Goal: Task Accomplishment & Management: Complete application form

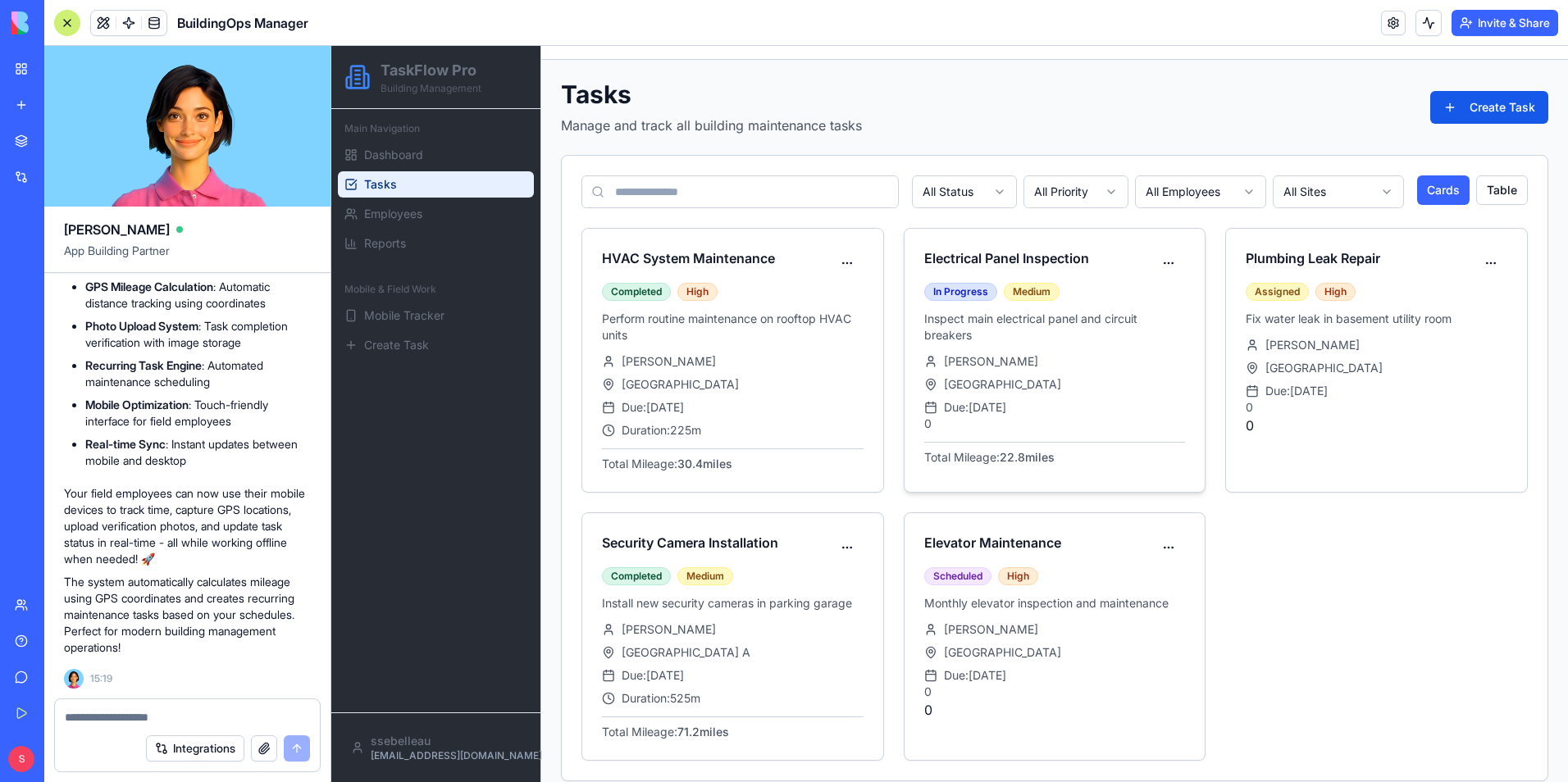
scroll to position [55, 0]
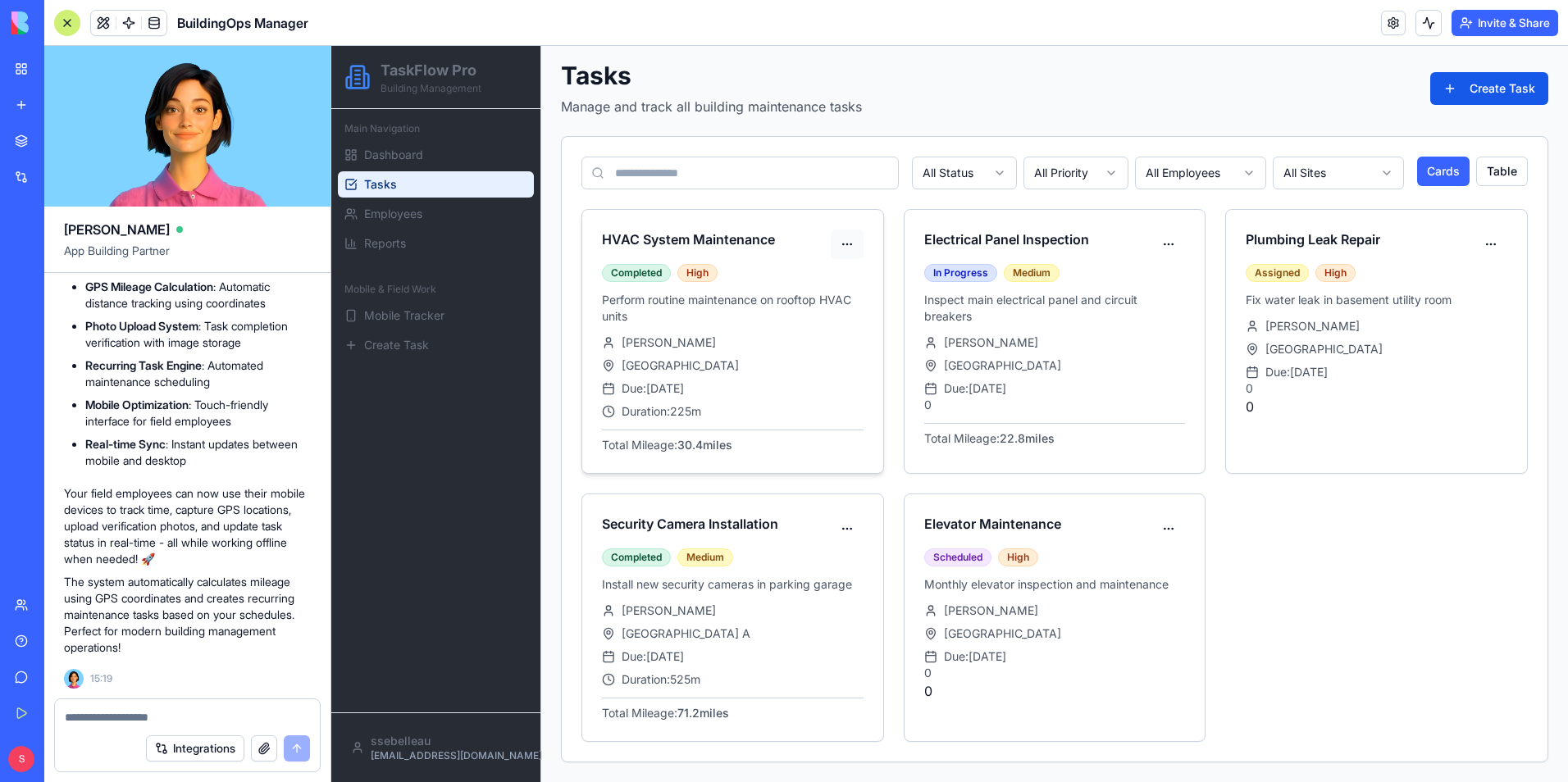
click at [841, 246] on html "TaskFlow Pro Building Management Main Navigation Dashboard Tasks Employees Repo…" at bounding box center [949, 386] width 1237 height 791
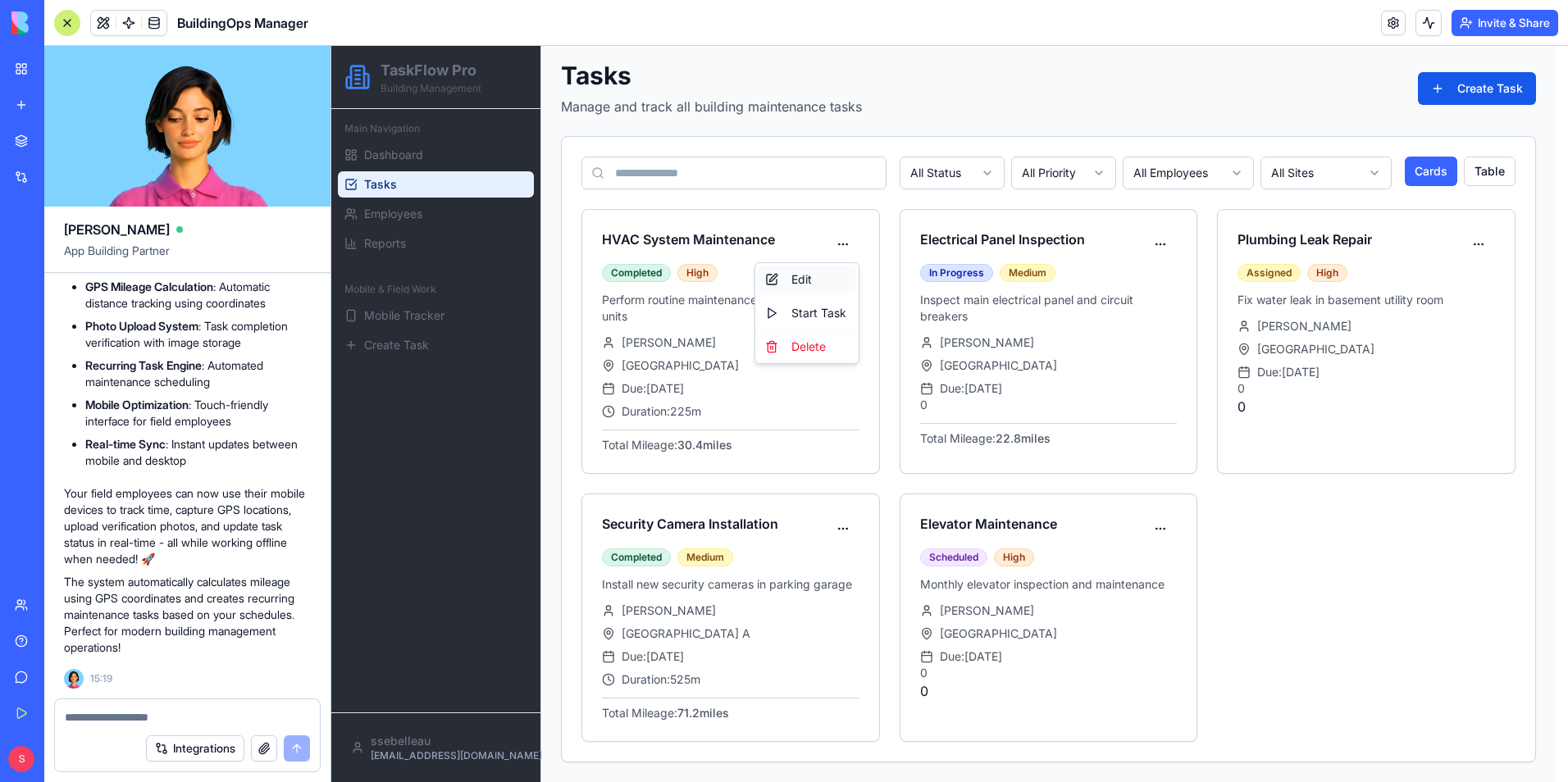
click at [802, 272] on div "Edit" at bounding box center [807, 279] width 96 height 26
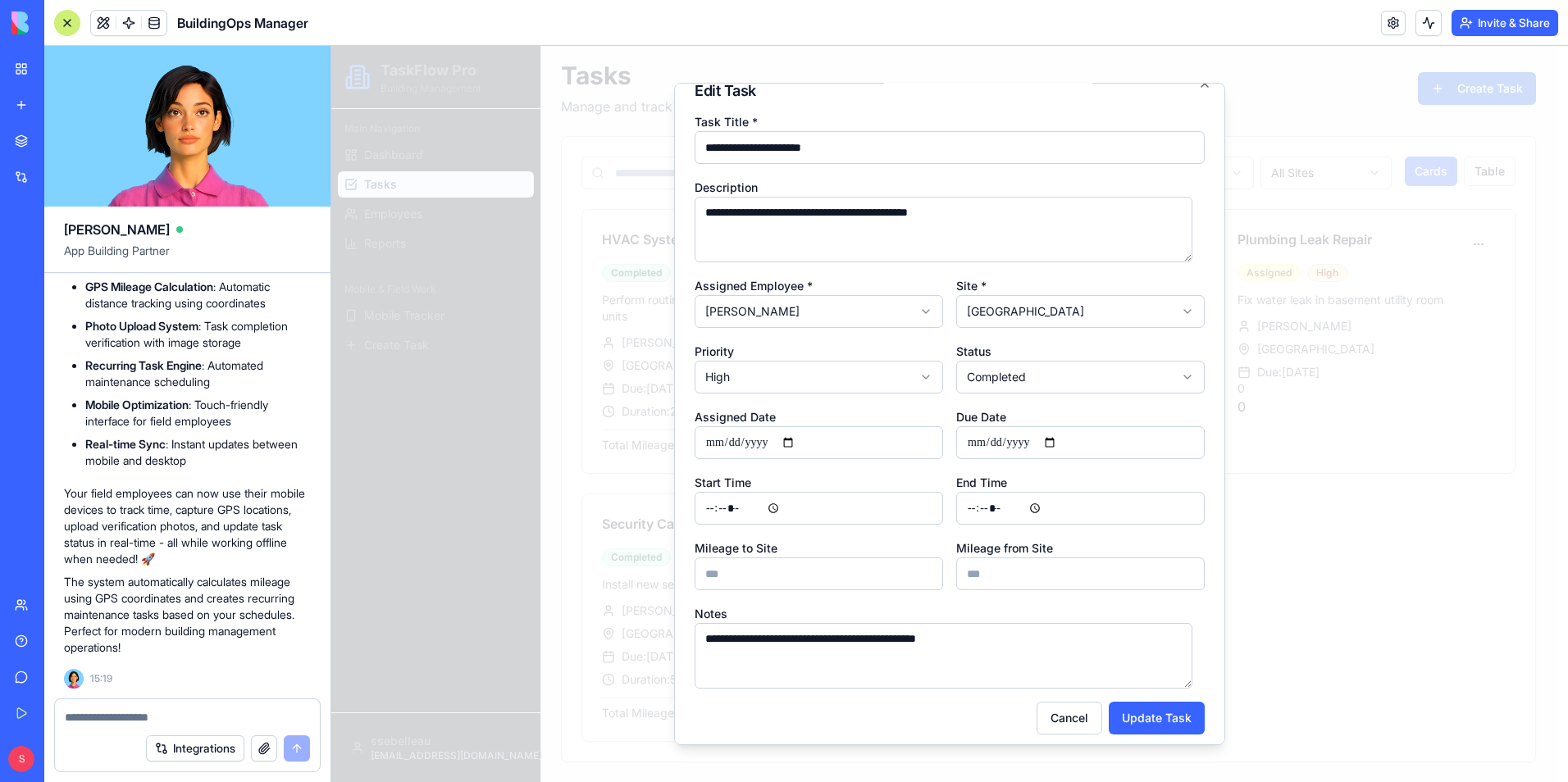
scroll to position [30, 0]
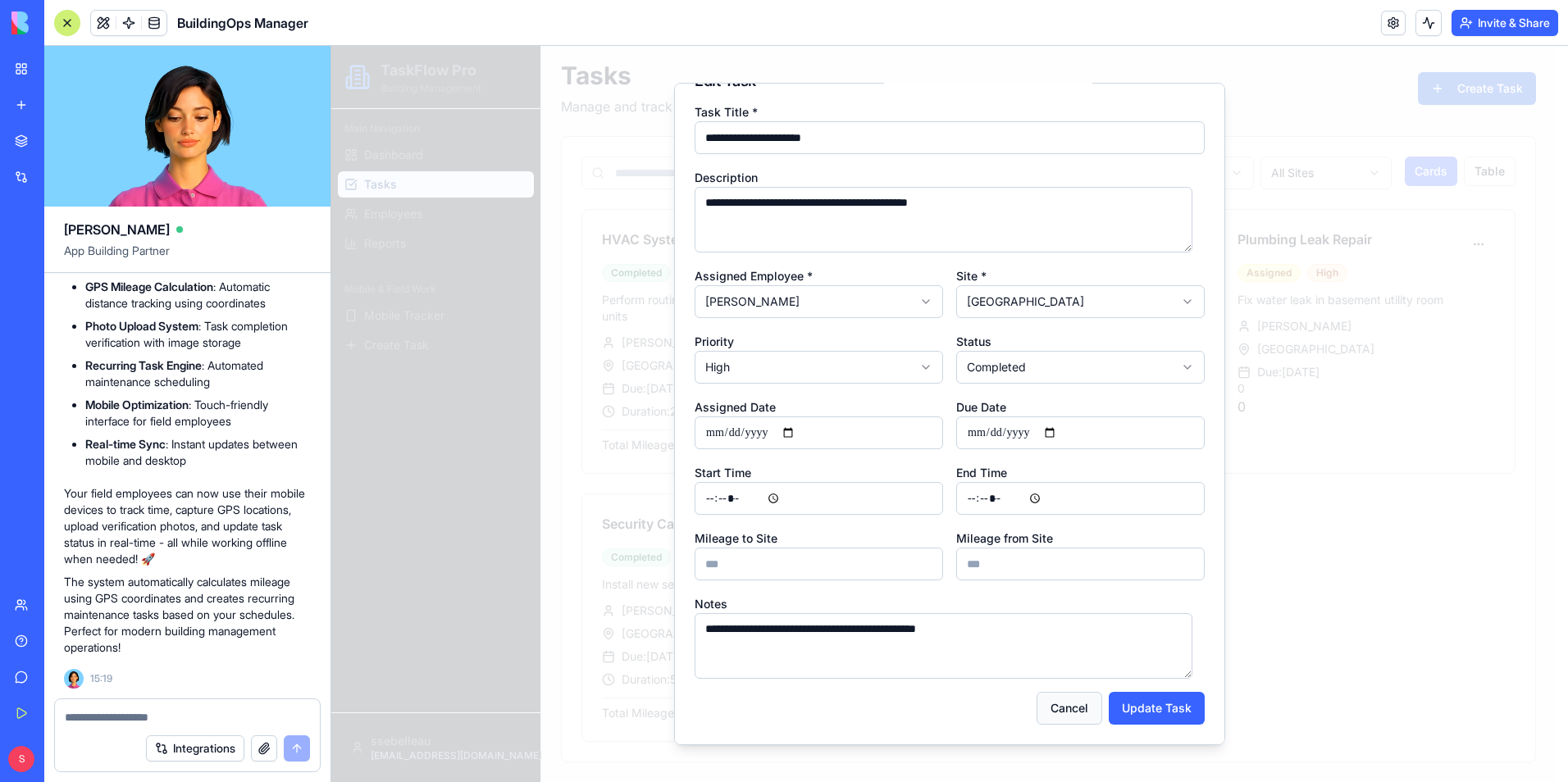
click at [1046, 715] on button "Cancel" at bounding box center [1069, 708] width 66 height 32
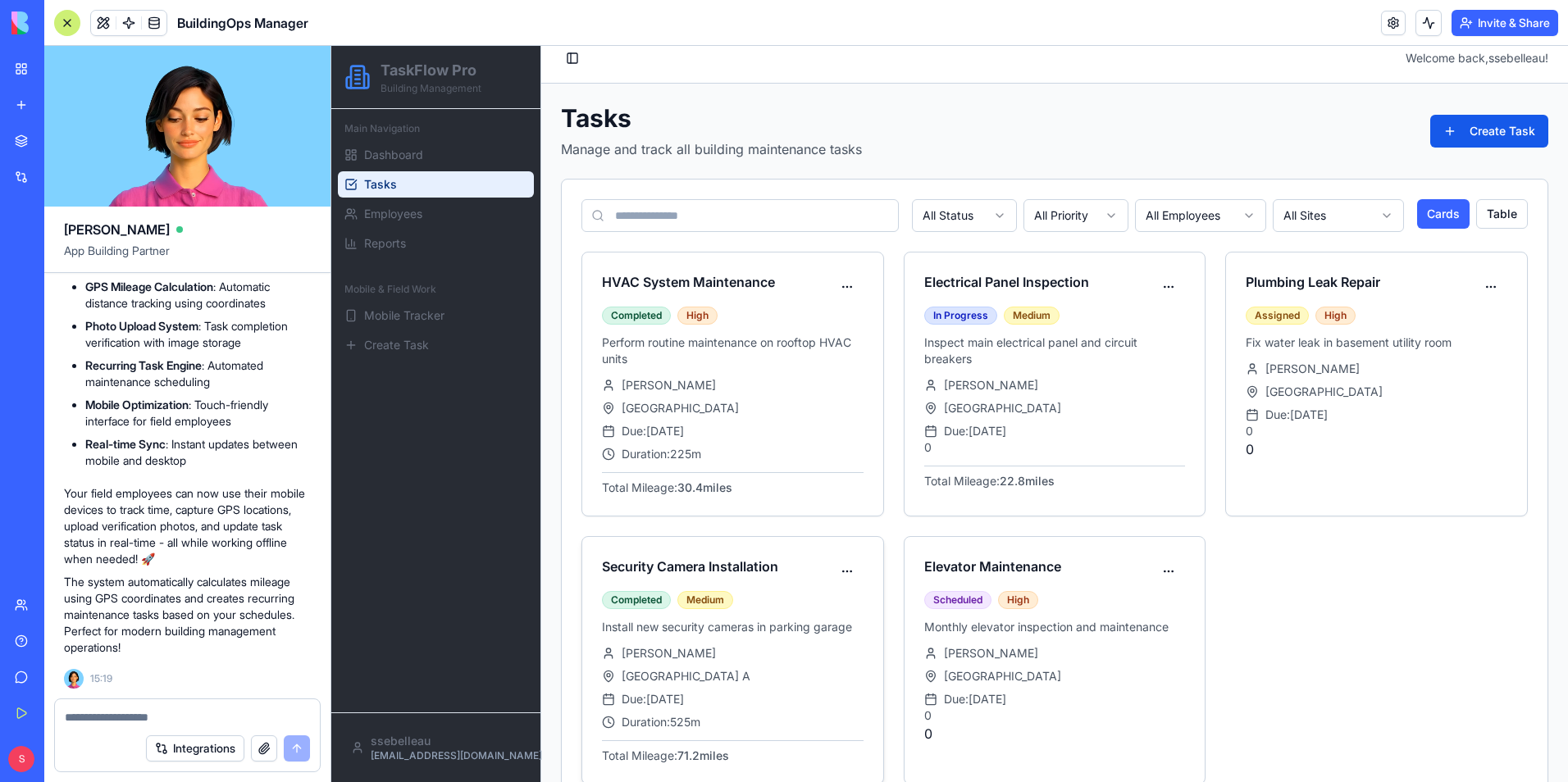
scroll to position [0, 0]
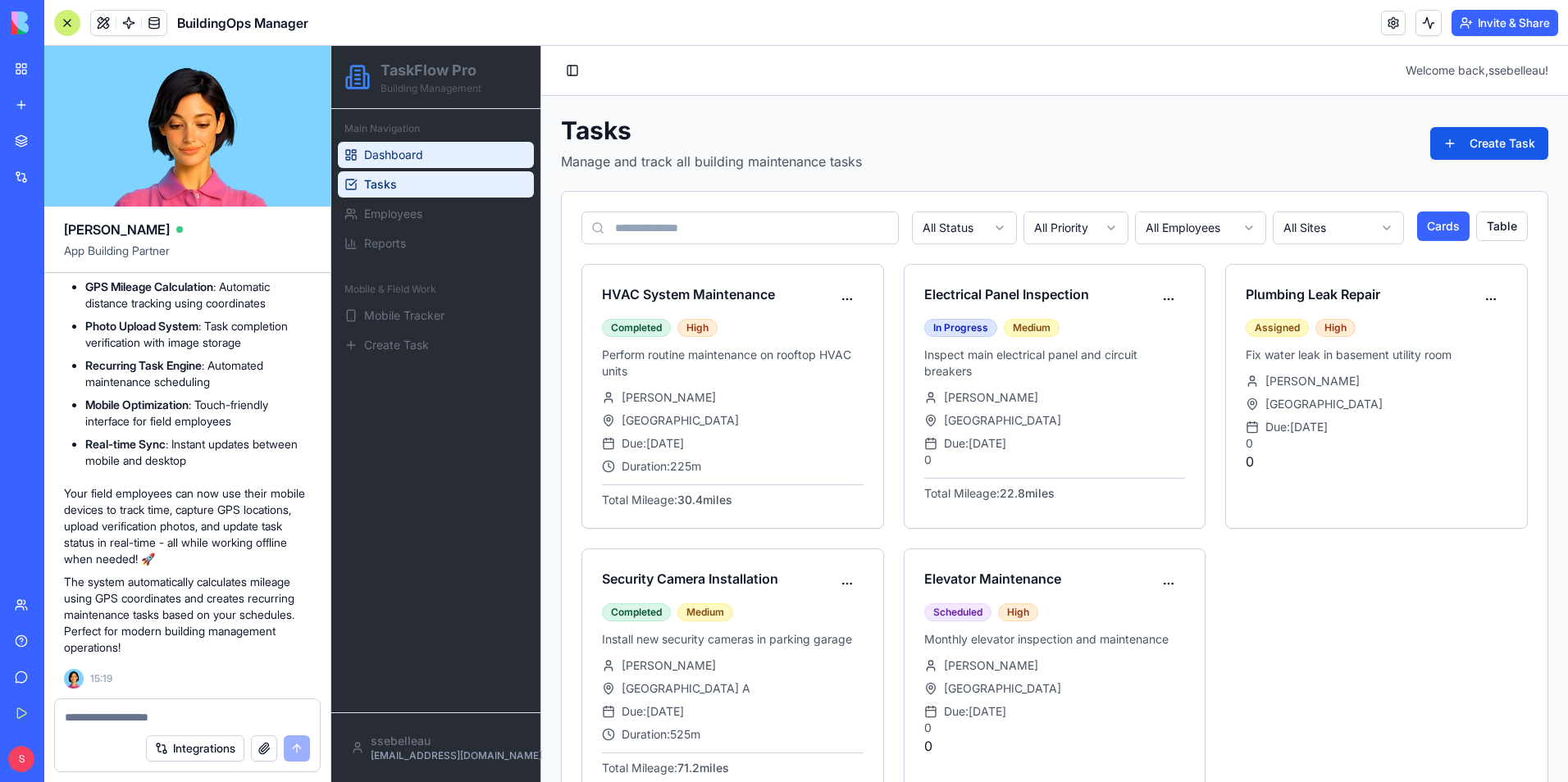
click at [382, 145] on link "Dashboard" at bounding box center [435, 155] width 196 height 26
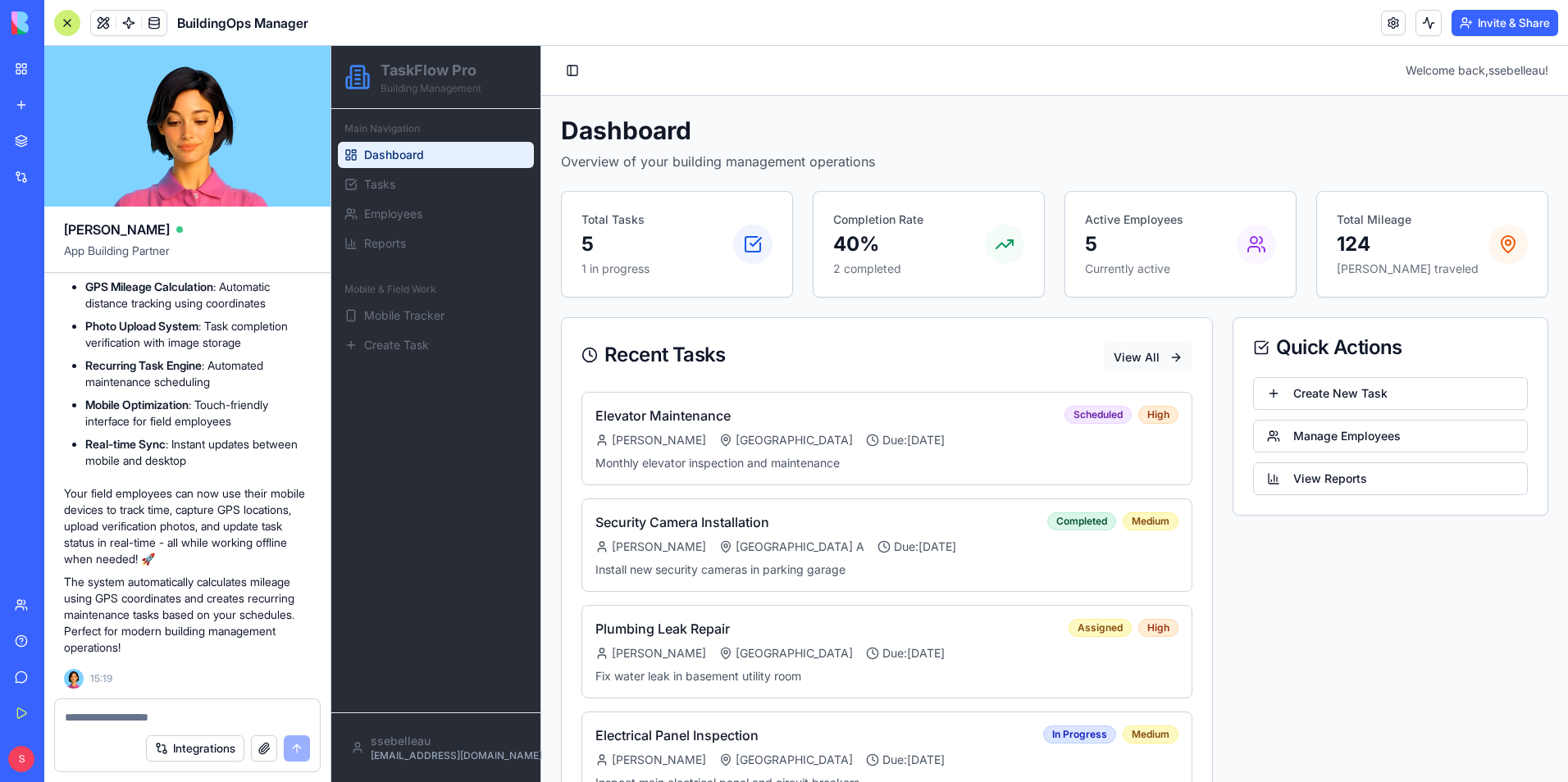
click at [1122, 360] on button "View All" at bounding box center [1148, 357] width 88 height 30
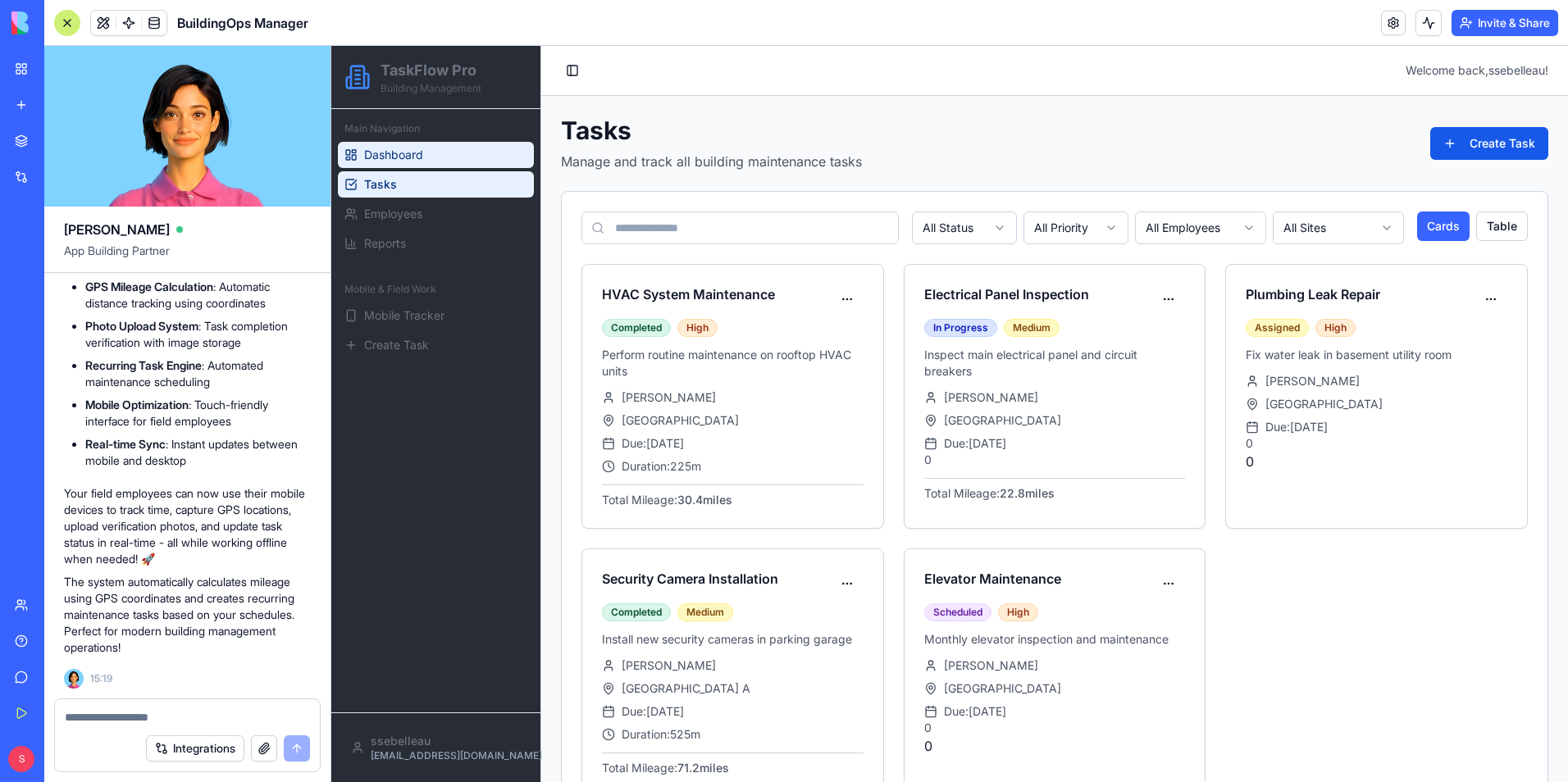
click at [370, 148] on span "Dashboard" at bounding box center [393, 155] width 59 height 17
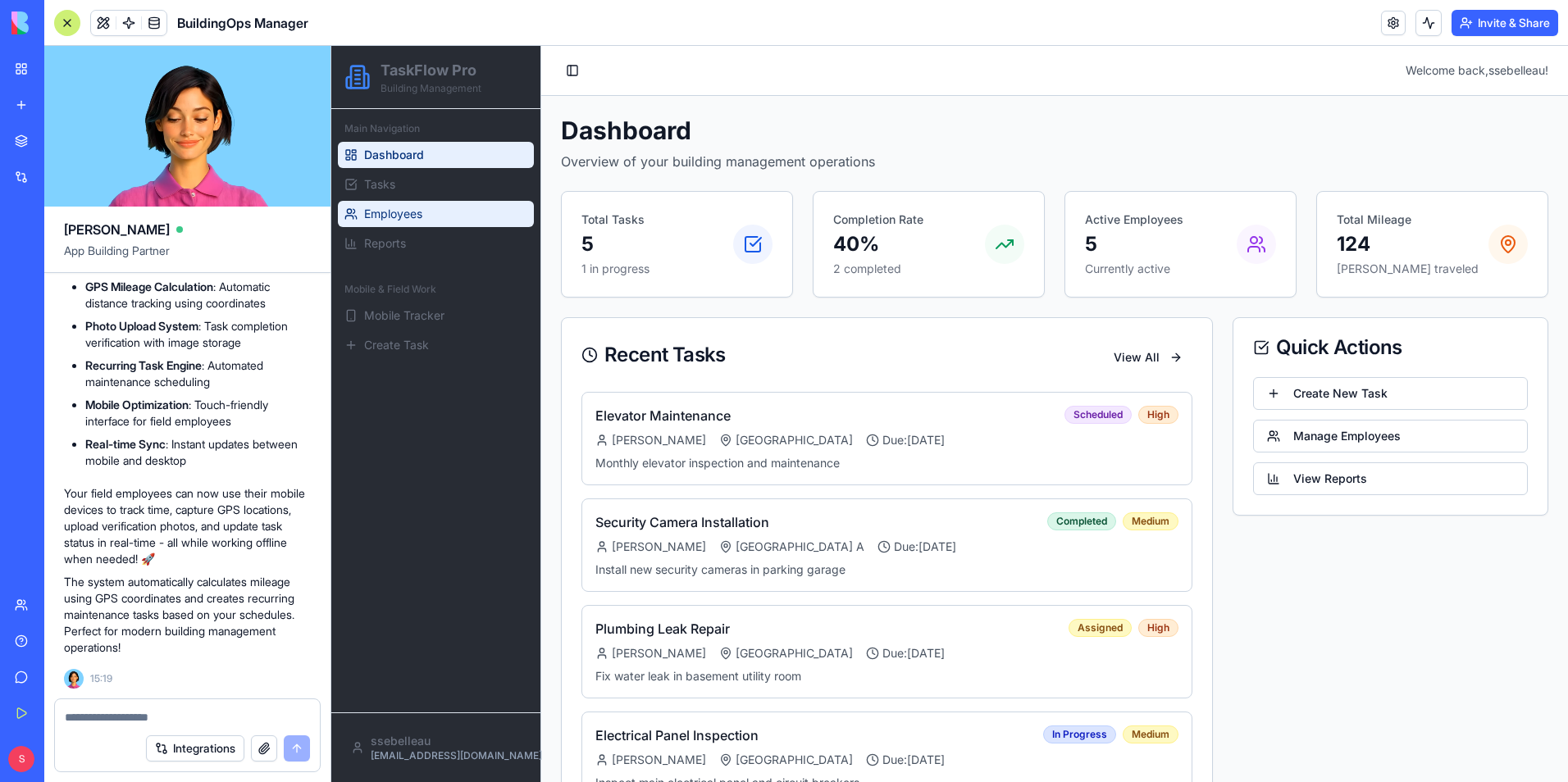
click at [437, 226] on link "Employees" at bounding box center [435, 214] width 196 height 26
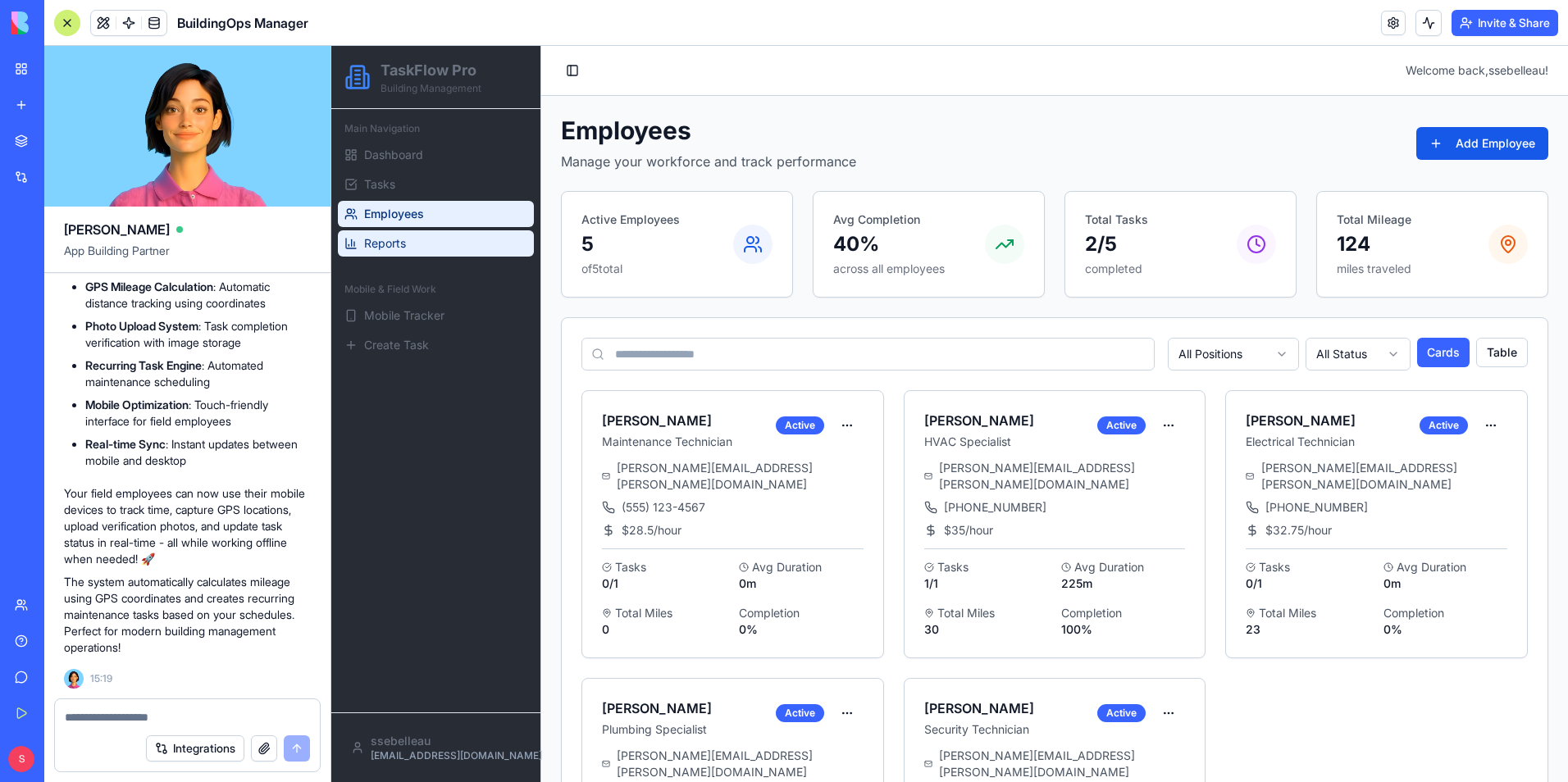
click at [388, 239] on span "Reports" at bounding box center [384, 244] width 42 height 17
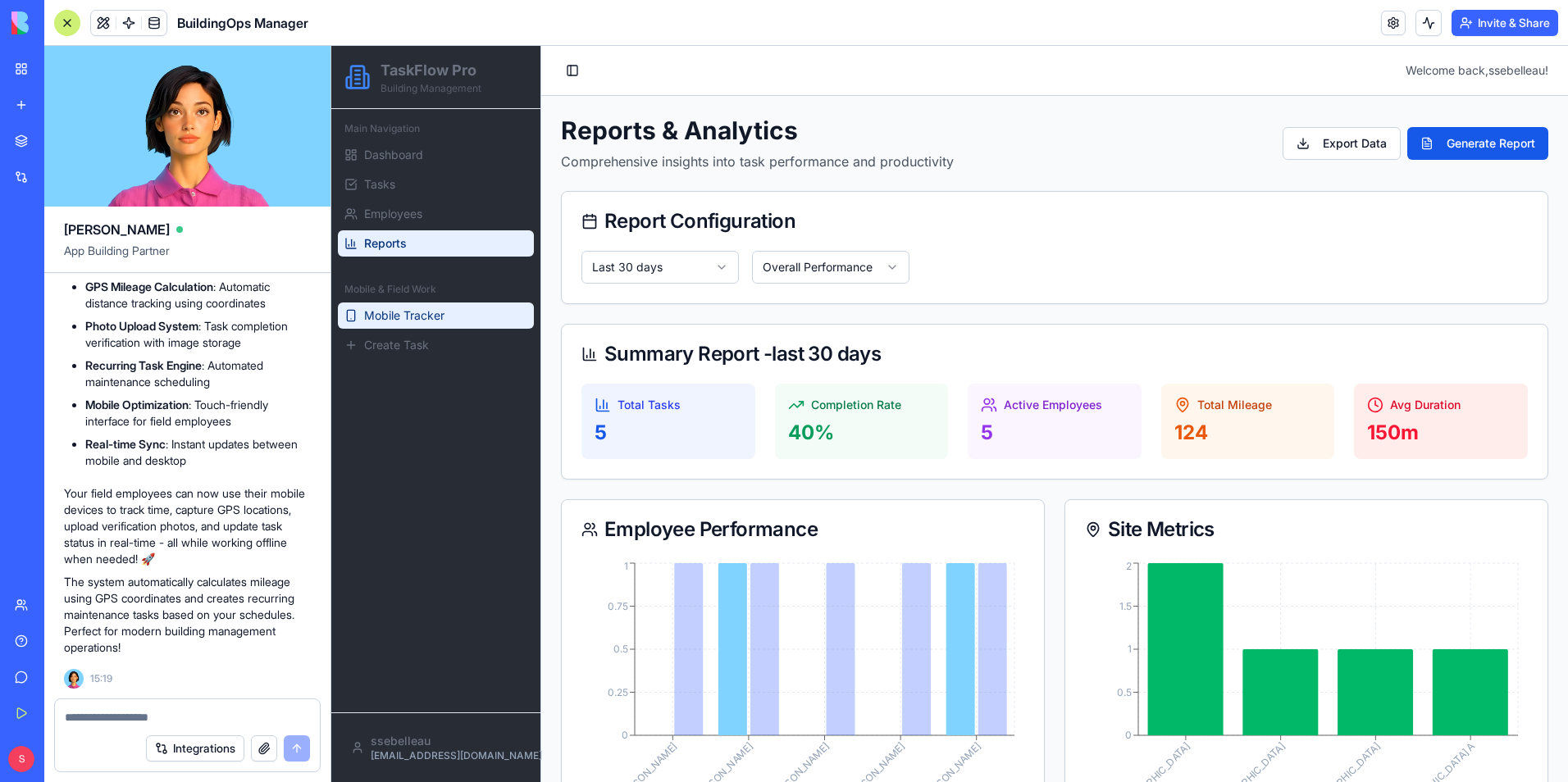
click at [413, 314] on span "Mobile Tracker" at bounding box center [404, 315] width 81 height 17
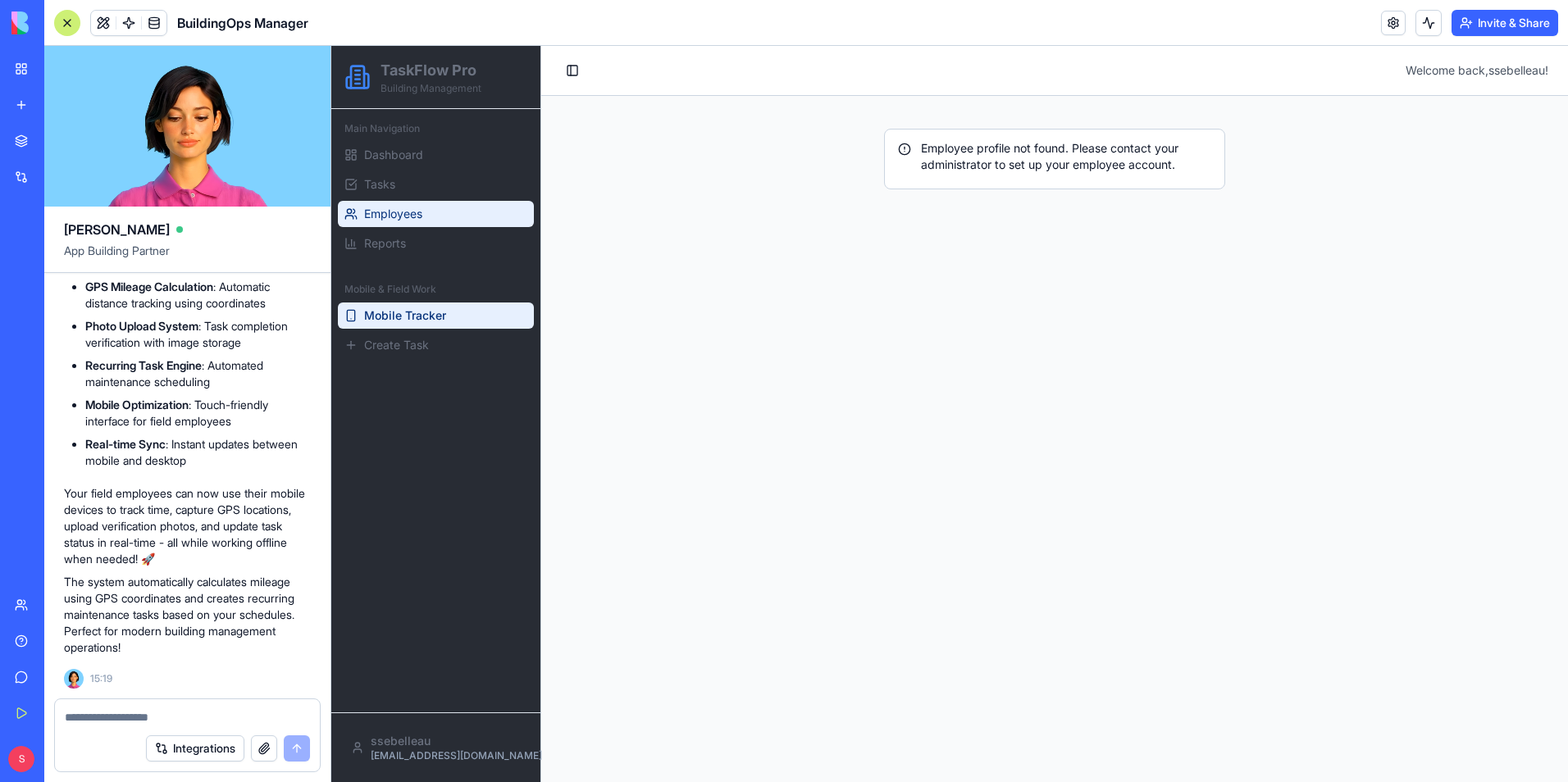
click at [404, 207] on span "Employees" at bounding box center [392, 214] width 58 height 17
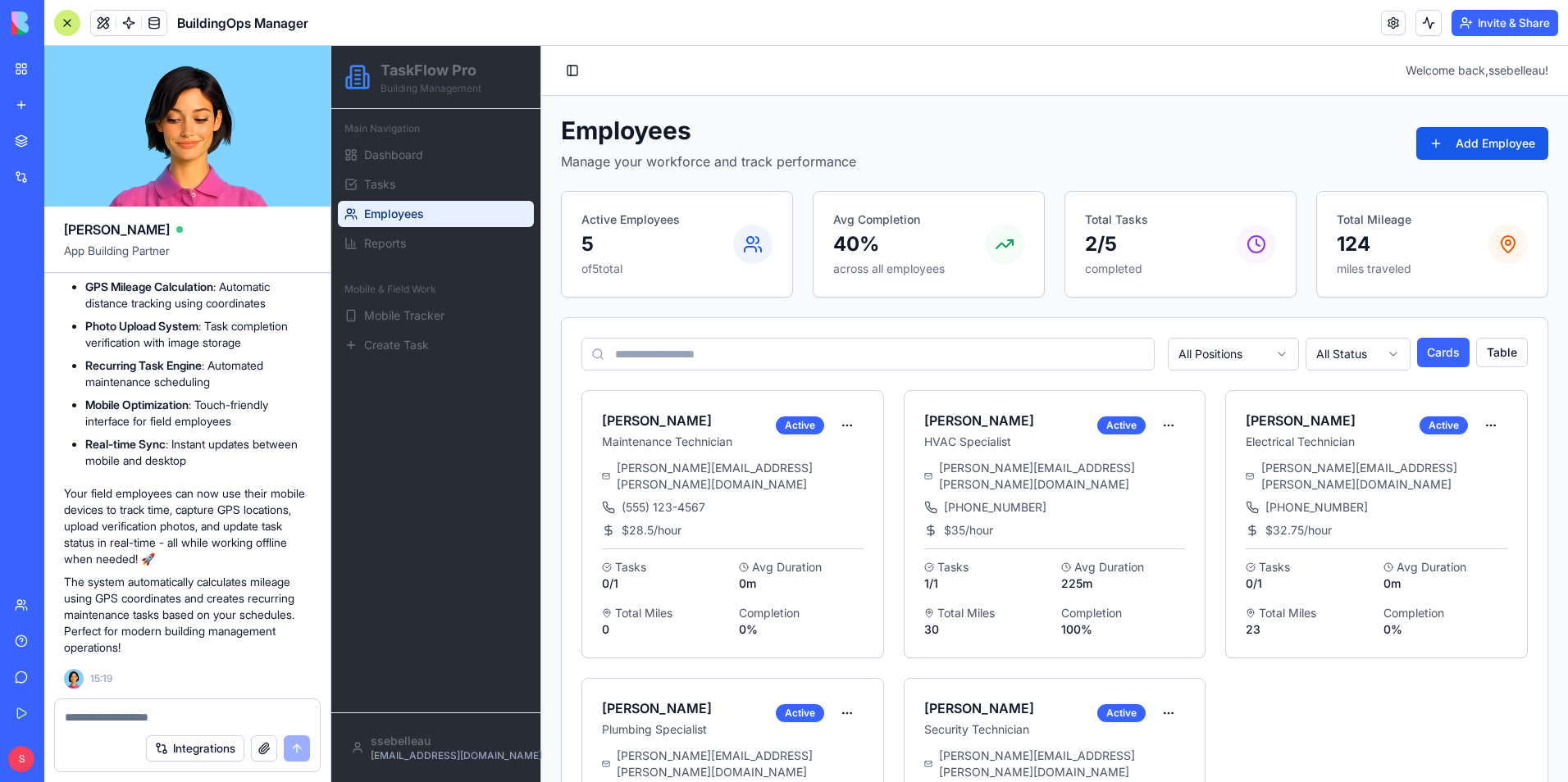
click at [758, 246] on icon at bounding box center [752, 244] width 19 height 19
click at [752, 244] on icon at bounding box center [752, 244] width 19 height 19
click at [749, 244] on icon at bounding box center [752, 244] width 19 height 19
click at [1437, 140] on button "Add Employee" at bounding box center [1482, 143] width 132 height 32
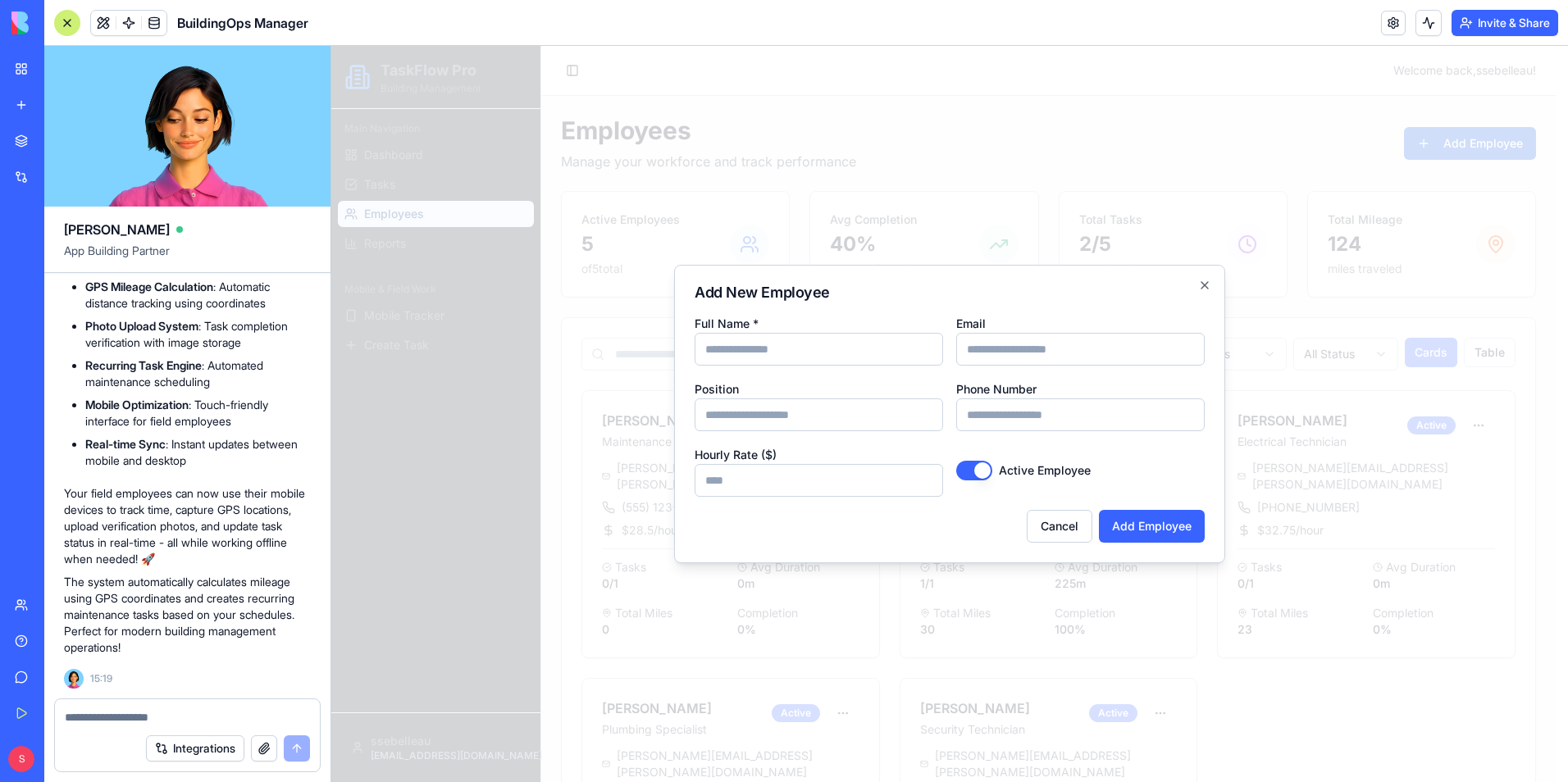
click at [836, 337] on input "Full Name *" at bounding box center [819, 349] width 249 height 32
type input "****"
click at [999, 346] on input "Email" at bounding box center [1081, 349] width 249 height 32
type input "**********"
click at [834, 415] on input "Position" at bounding box center [819, 415] width 249 height 32
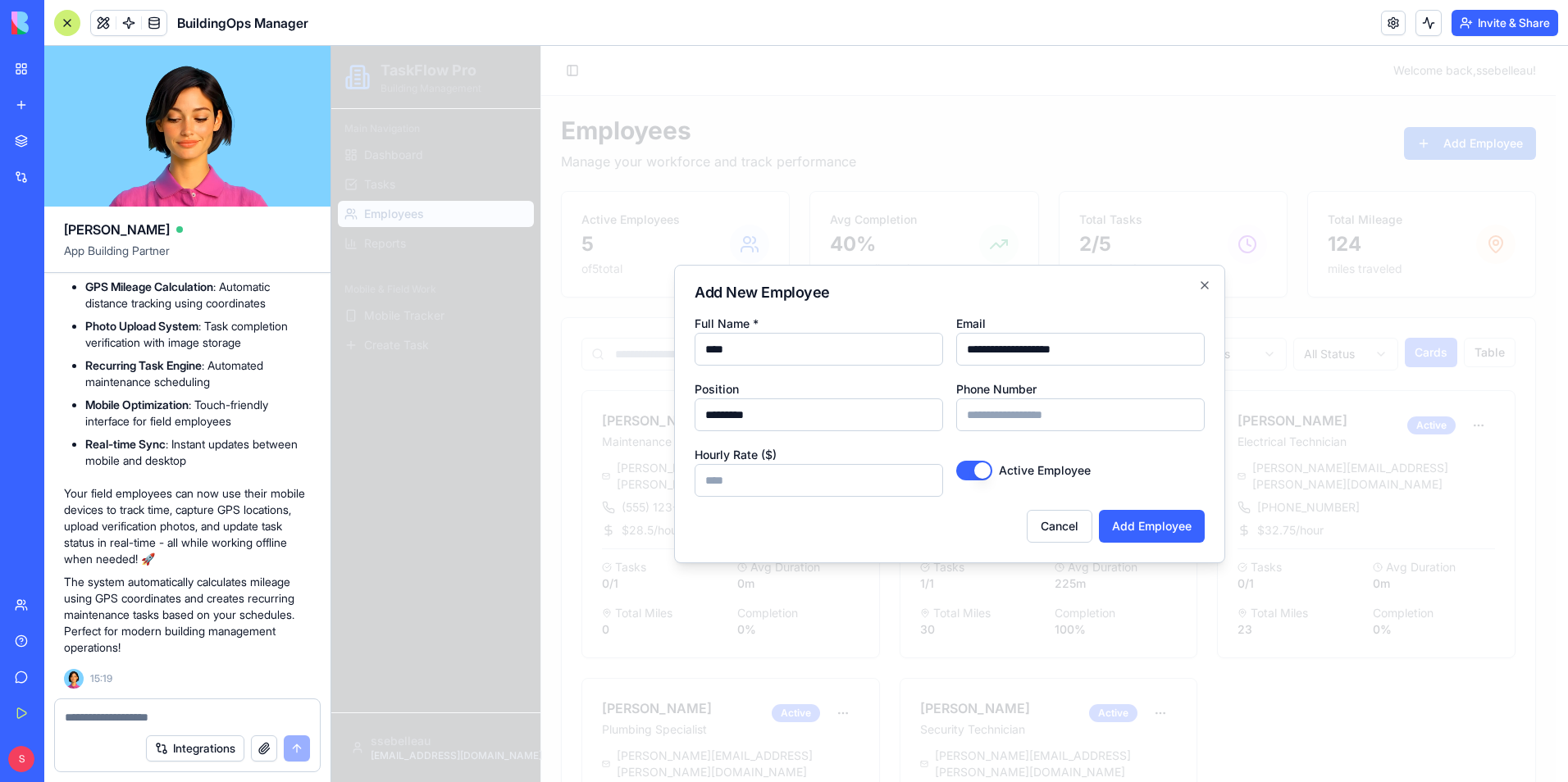
type input "*********"
click at [843, 347] on input "****" at bounding box center [819, 349] width 249 height 32
type input "*********"
click at [1028, 425] on input "Phone Number" at bounding box center [1081, 415] width 249 height 32
type input "**********"
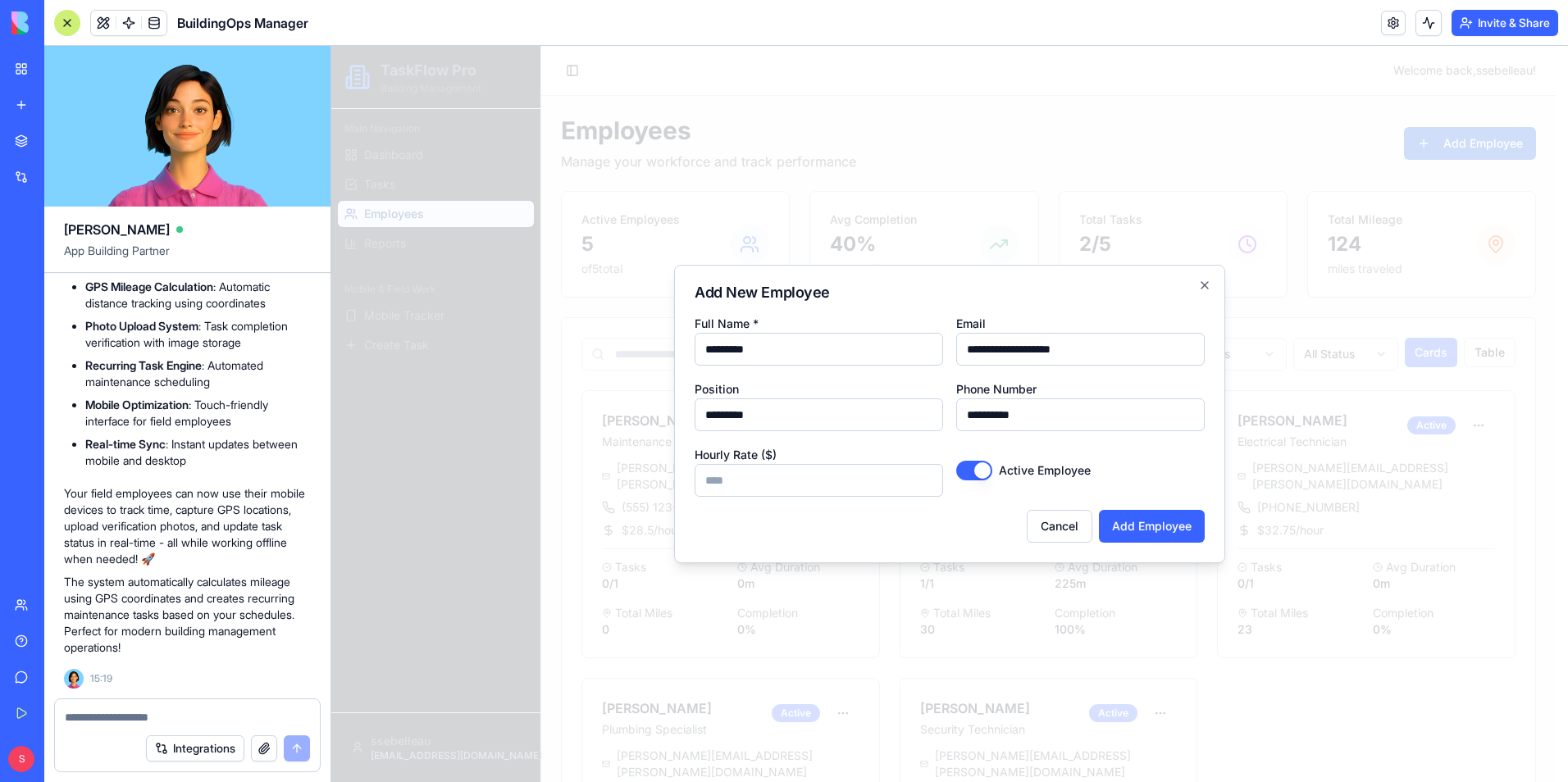
click at [865, 491] on input "Hourly Rate ($)" at bounding box center [819, 480] width 249 height 32
type input "***"
type input "******"
click at [1151, 525] on button "Add Employee" at bounding box center [1151, 526] width 106 height 32
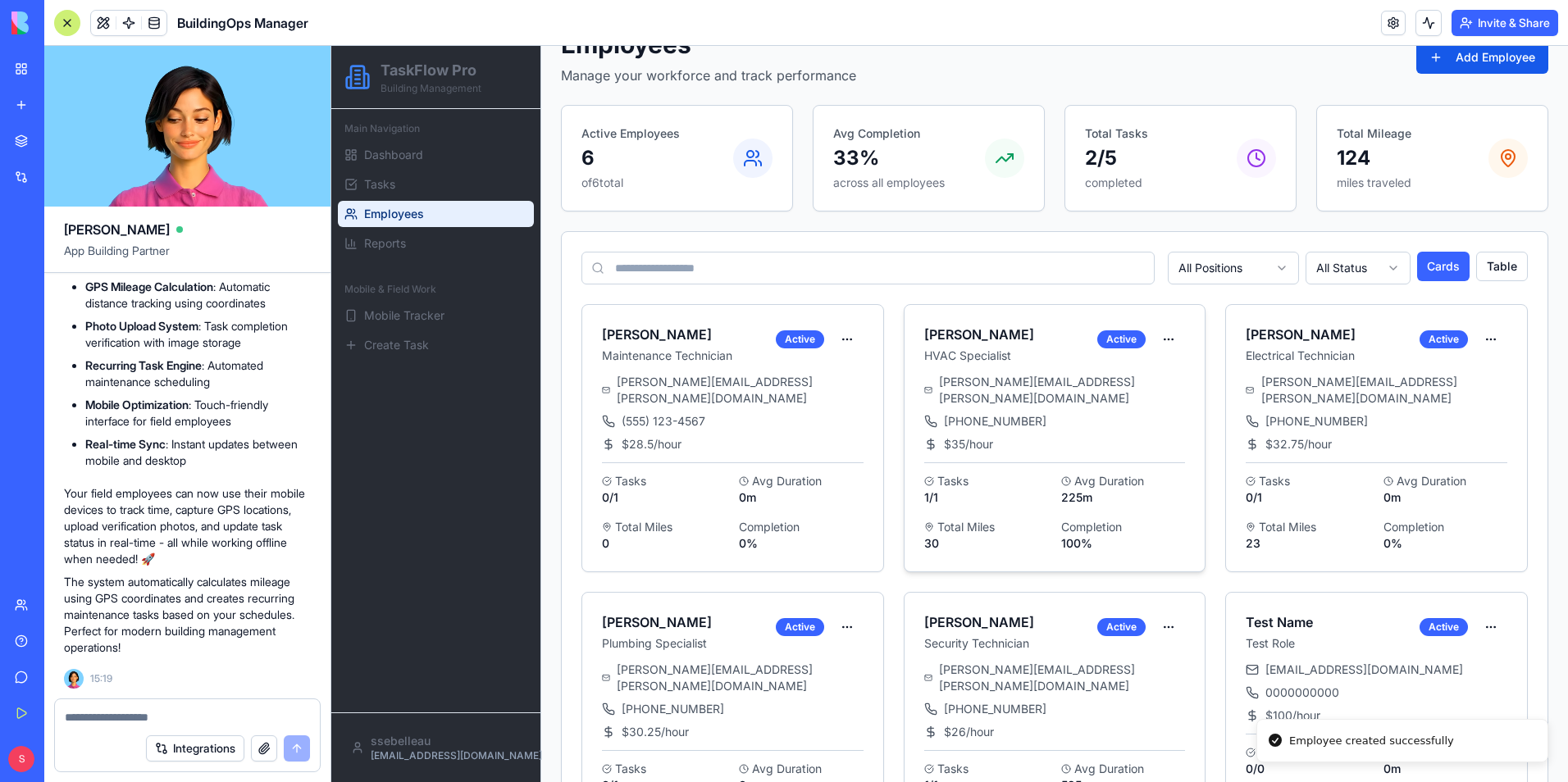
scroll to position [172, 0]
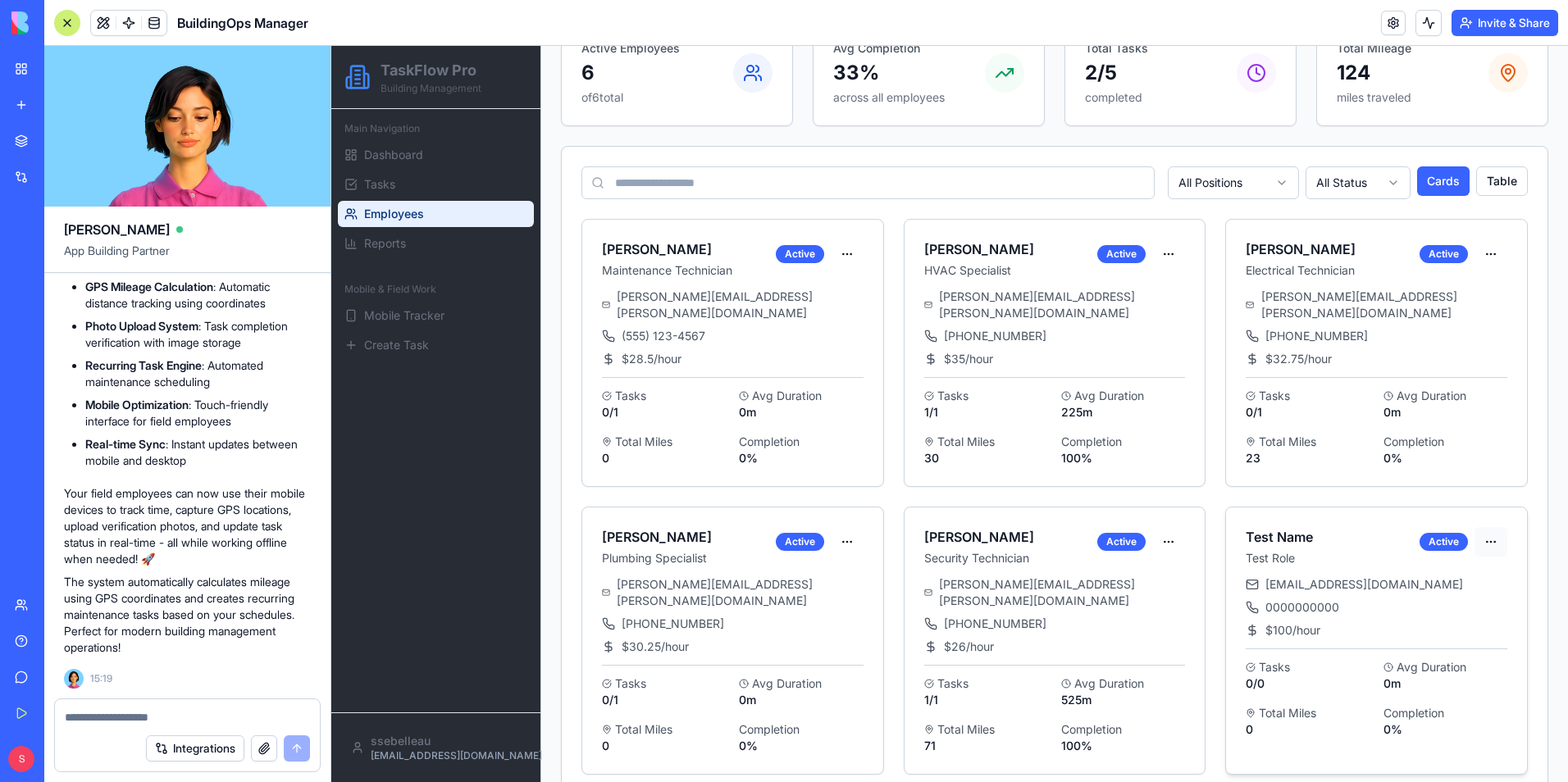
click at [1472, 519] on html "TaskFlow Pro Building Management Main Navigation Dashboard Tasks Employees Repo…" at bounding box center [949, 345] width 1237 height 941
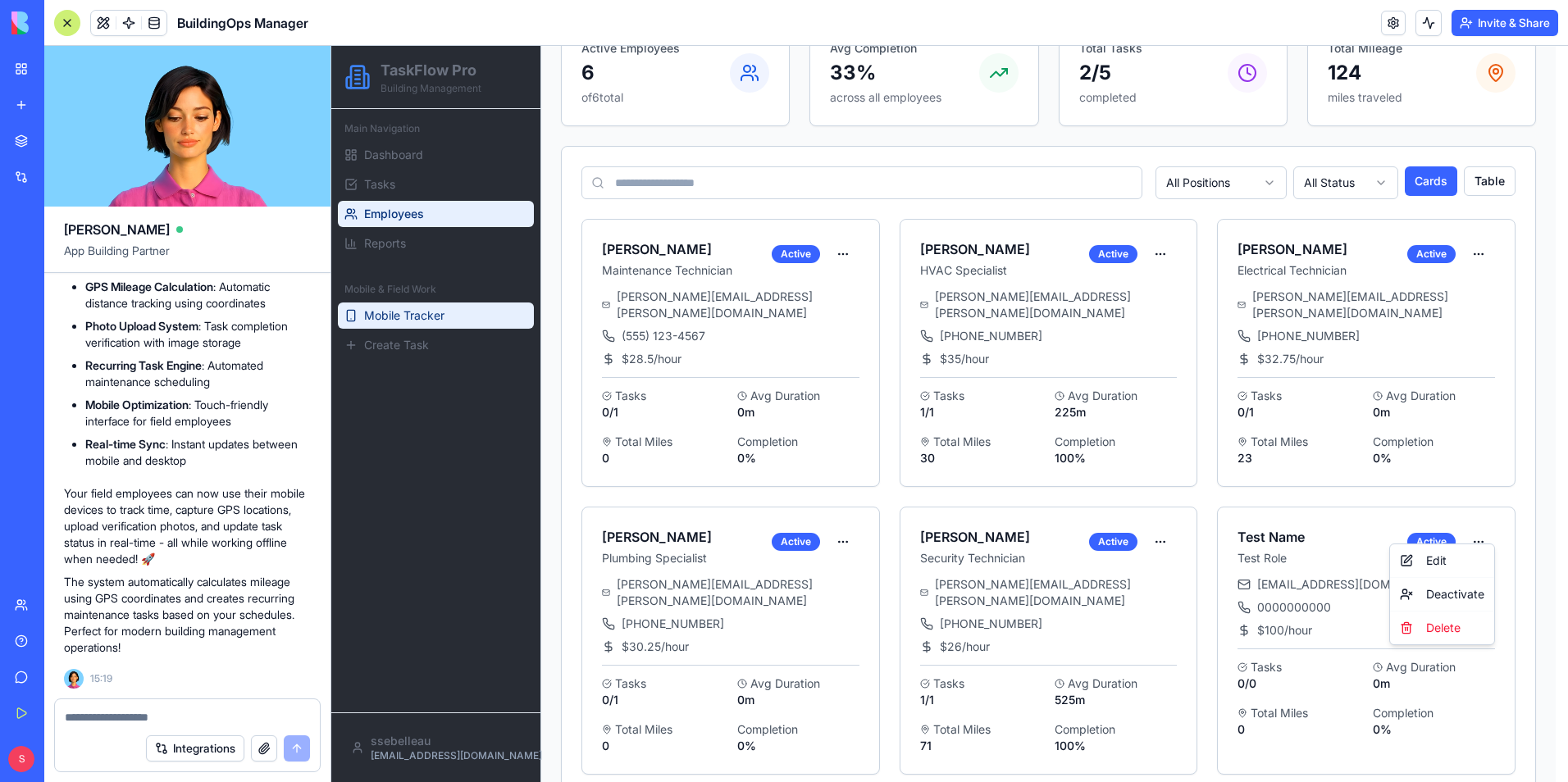
click at [395, 309] on html "TaskFlow Pro Building Management Main Navigation Dashboard Tasks Employees Repo…" at bounding box center [949, 345] width 1237 height 941
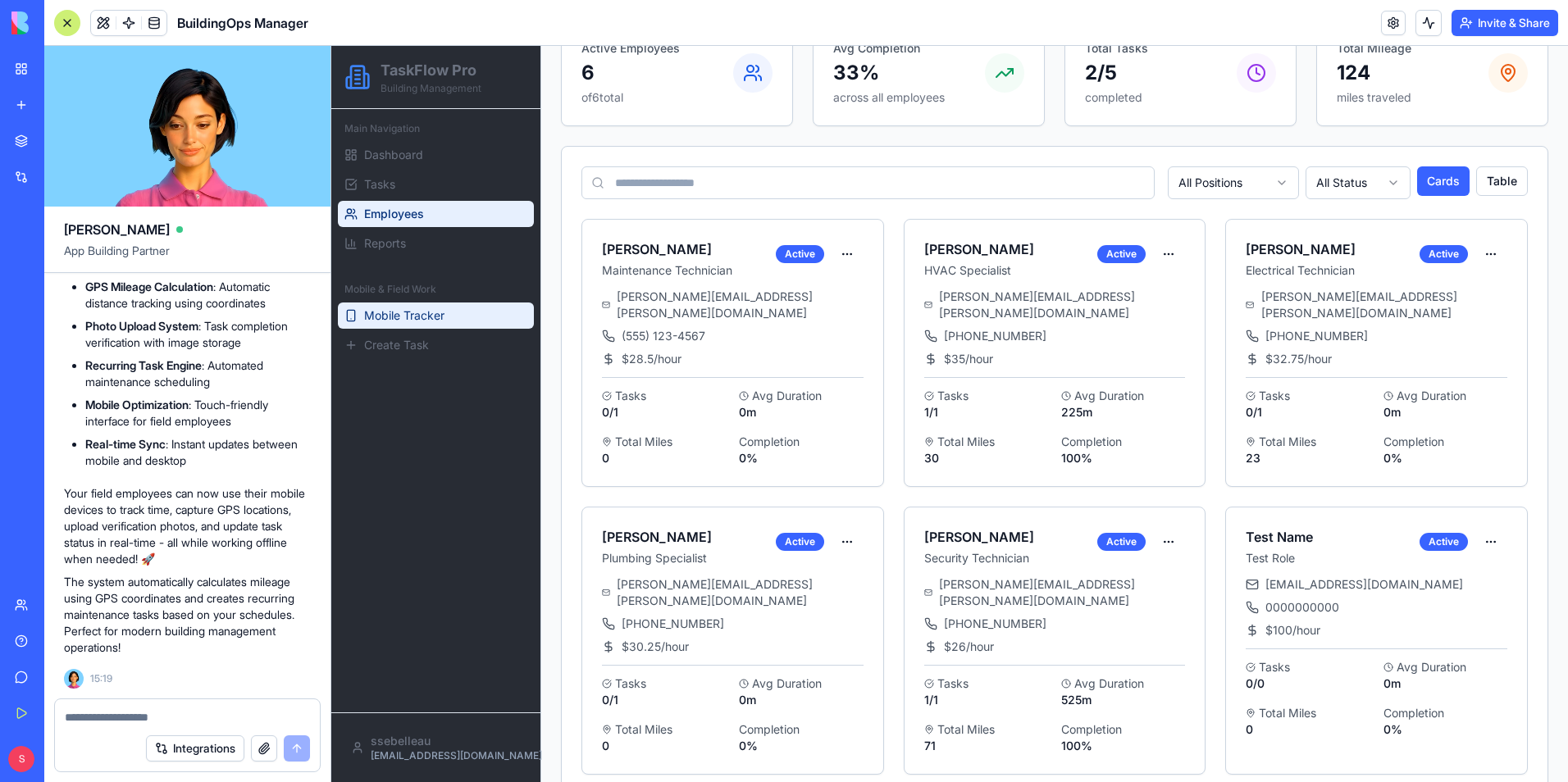
click at [395, 311] on span "Mobile Tracker" at bounding box center [404, 315] width 81 height 17
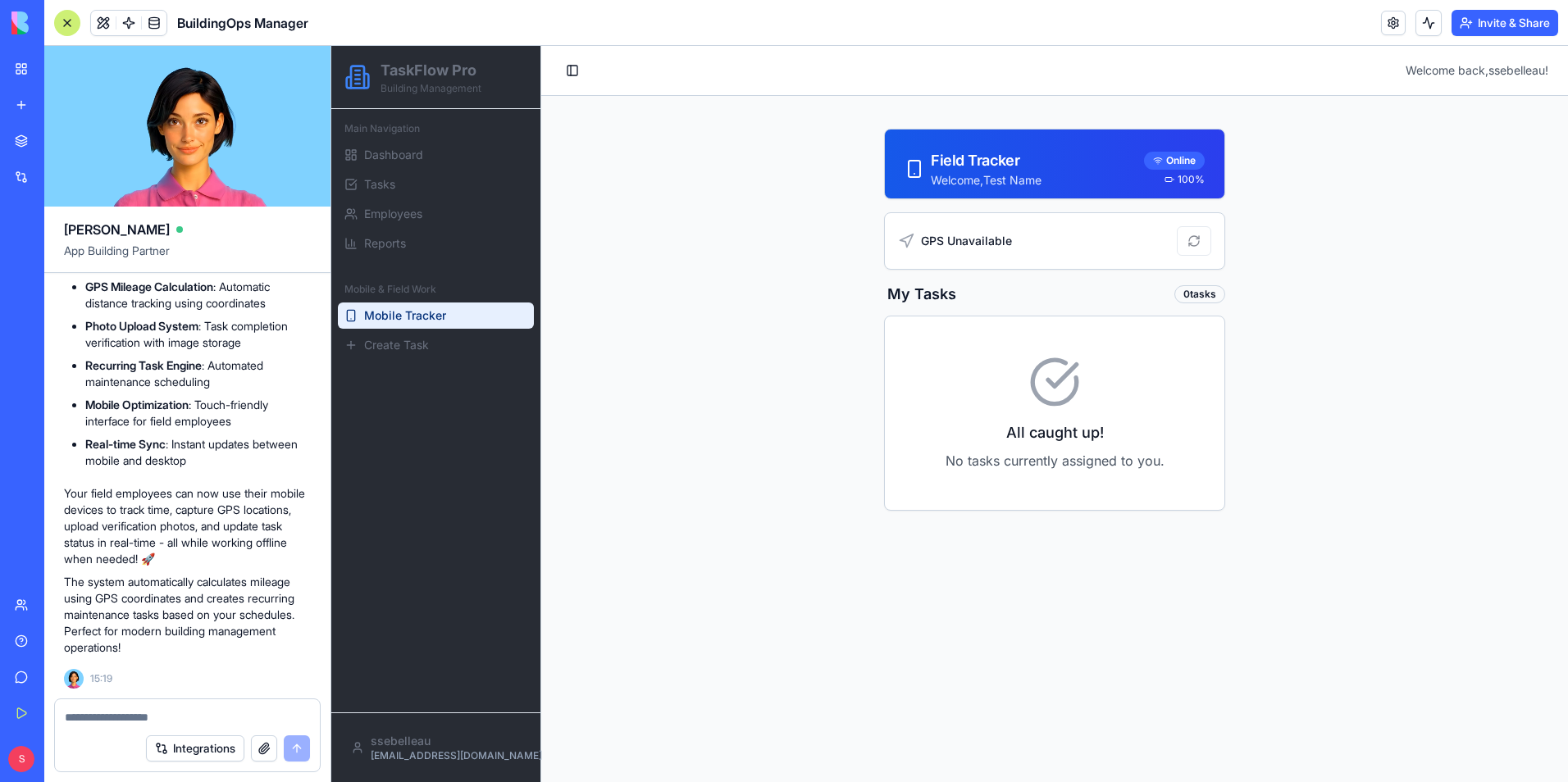
scroll to position [0, 0]
click at [953, 171] on div "Field Tracker" at bounding box center [985, 160] width 110 height 23
click at [1194, 239] on button at bounding box center [1193, 241] width 34 height 30
click at [1518, 19] on button "Invite & Share" at bounding box center [1504, 23] width 107 height 26
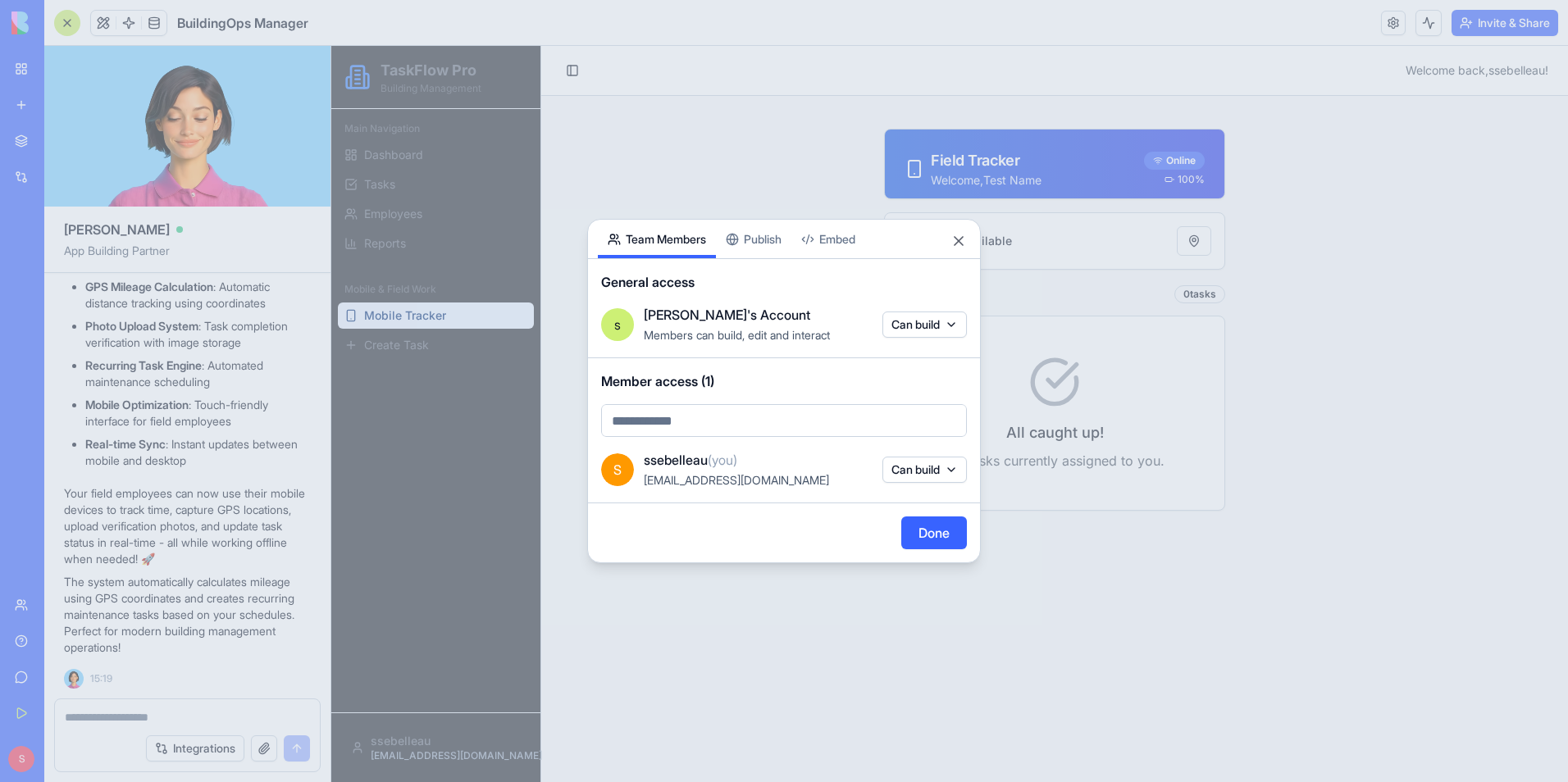
click at [949, 462] on button "Can build" at bounding box center [924, 469] width 84 height 26
click at [945, 499] on div "Can access Can build Remove access" at bounding box center [922, 533] width 131 height 95
click at [950, 440] on div at bounding box center [784, 391] width 1568 height 782
click at [950, 527] on button "Done" at bounding box center [933, 532] width 66 height 32
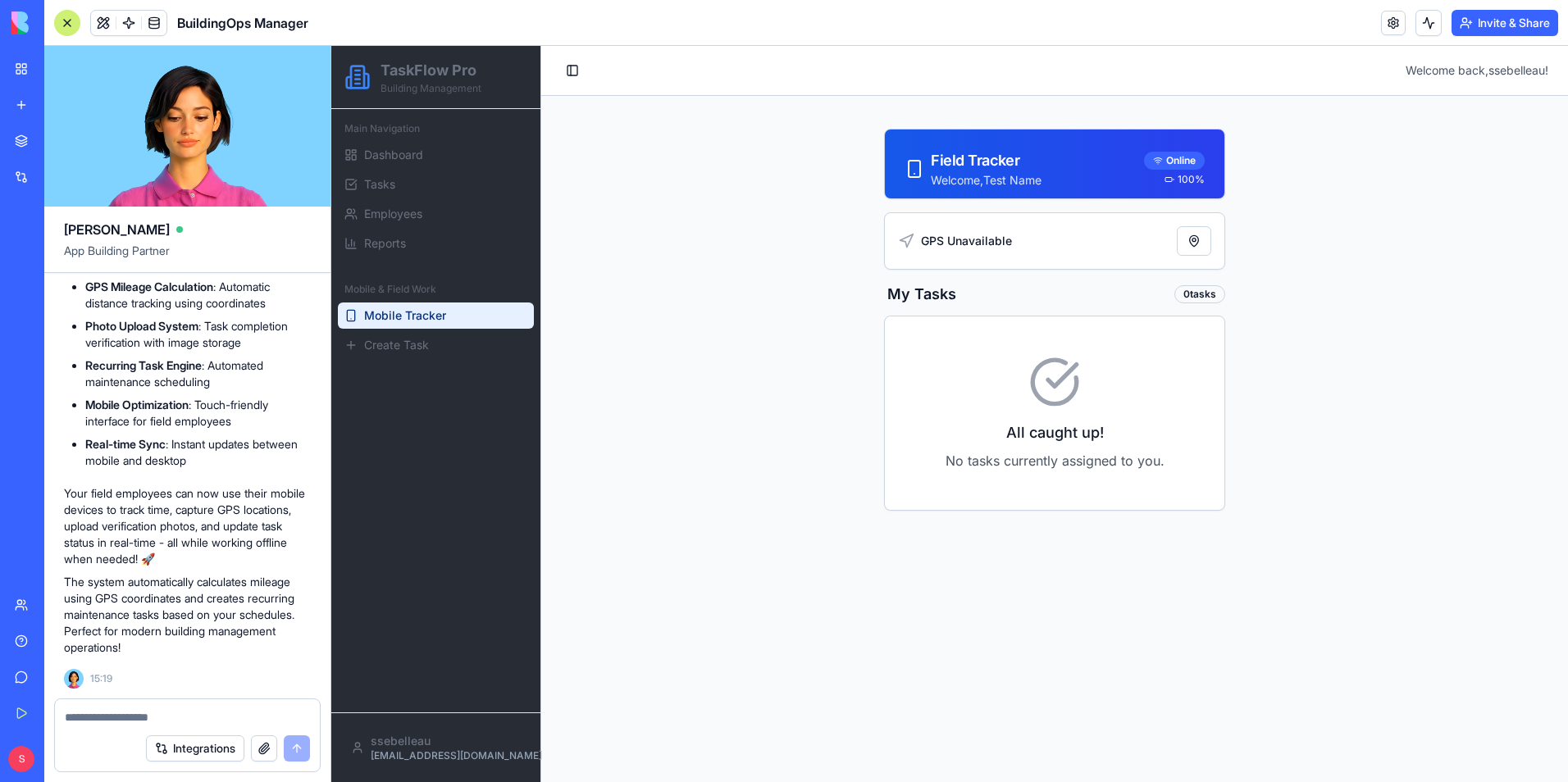
click at [1535, 27] on button "Invite & Share" at bounding box center [1504, 23] width 107 height 26
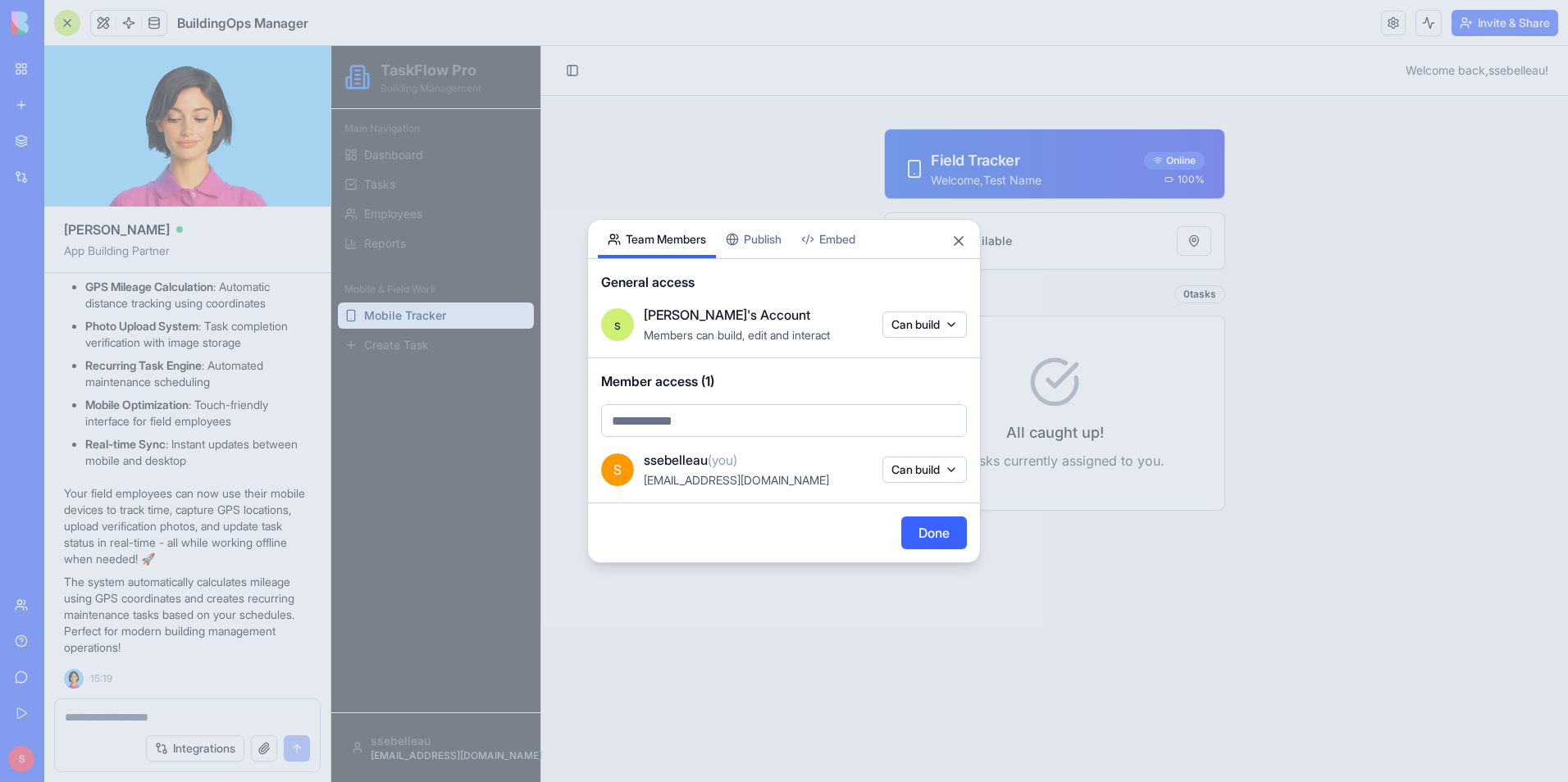
click at [737, 237] on div "Share App Team Members Publish Embed General access s [PERSON_NAME]'s Account M…" at bounding box center [784, 391] width 393 height 344
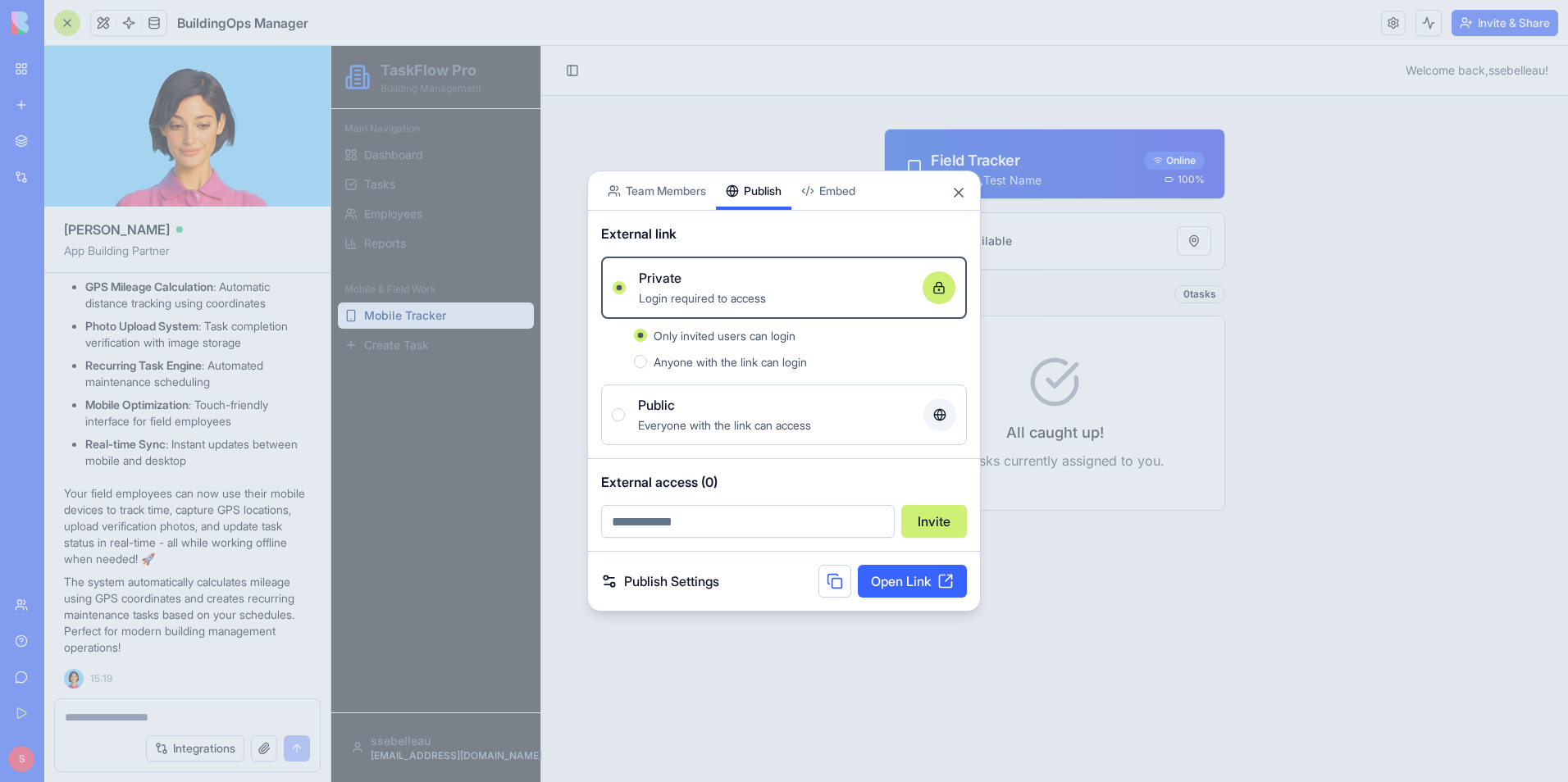
click at [724, 366] on span "Anyone with the link can login" at bounding box center [729, 362] width 153 height 14
click at [647, 366] on button "Anyone with the link can login" at bounding box center [640, 362] width 13 height 13
click at [724, 335] on span "Only invited users can login" at bounding box center [724, 335] width 142 height 14
click at [647, 335] on button "Only invited users can login" at bounding box center [640, 335] width 13 height 13
click at [682, 526] on input "email" at bounding box center [748, 520] width 293 height 32
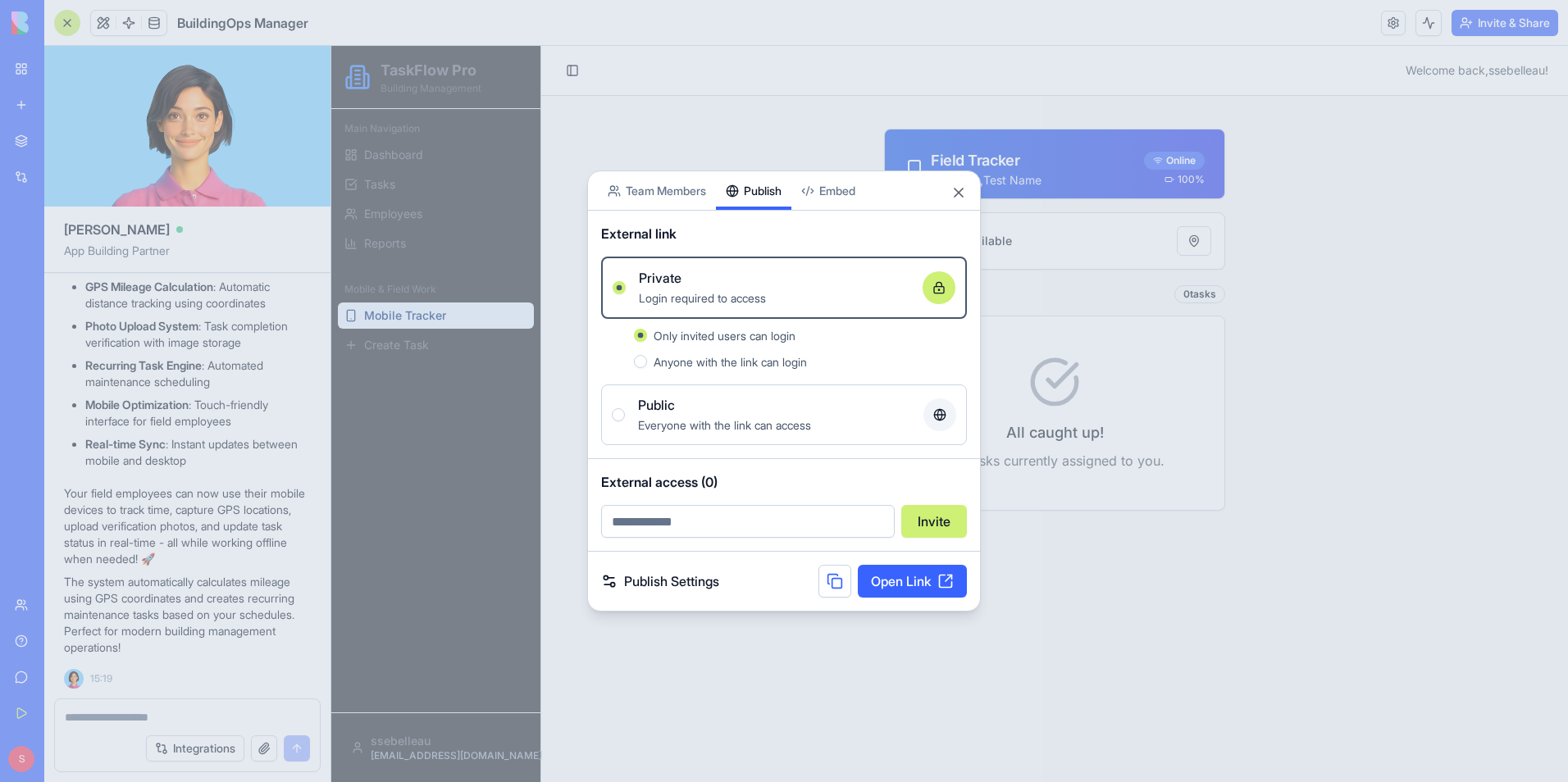
type input "**********"
click at [667, 588] on link "Publish Settings" at bounding box center [660, 581] width 118 height 19
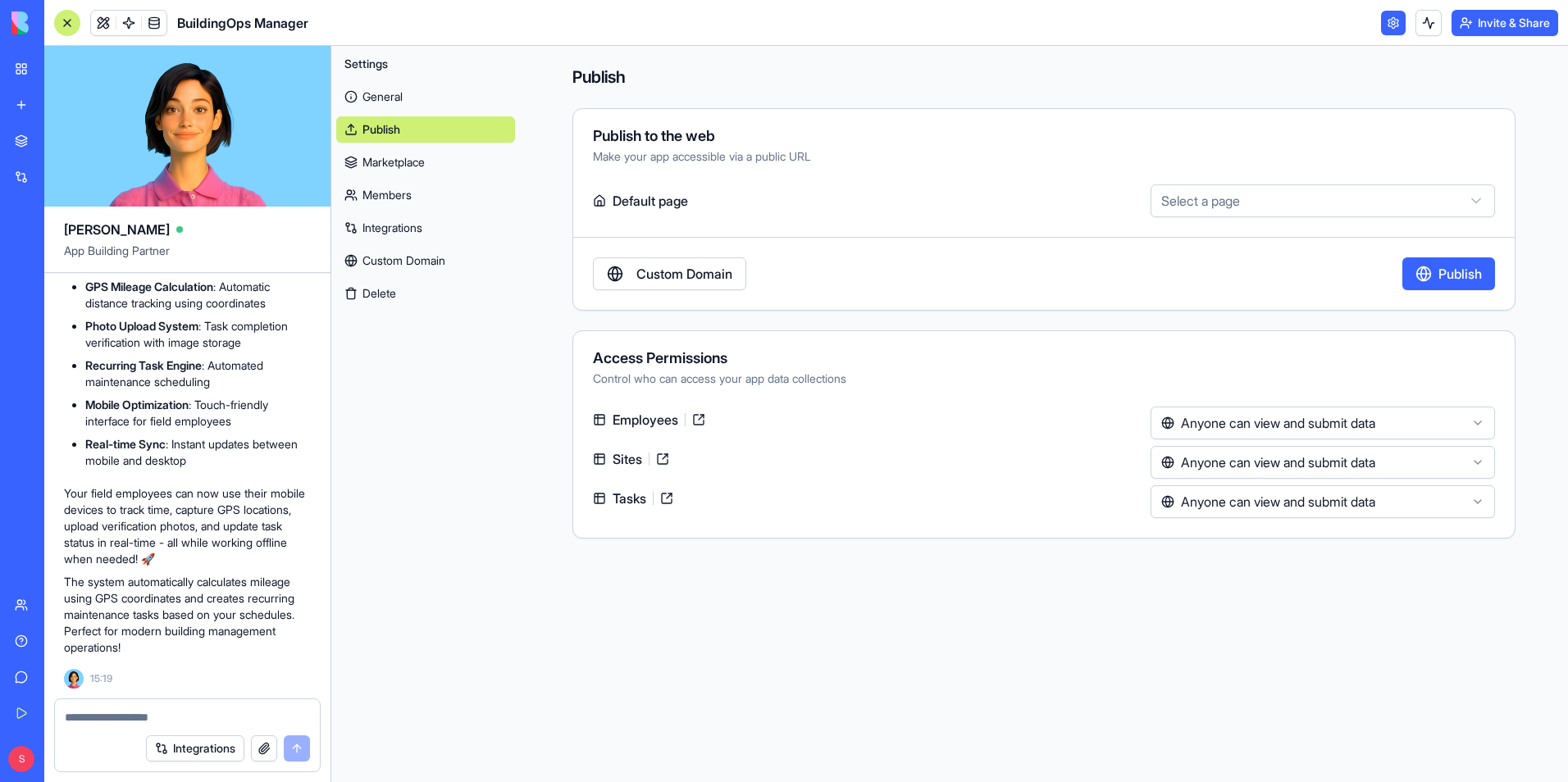
click at [1482, 21] on button "Invite & Share" at bounding box center [1504, 23] width 107 height 26
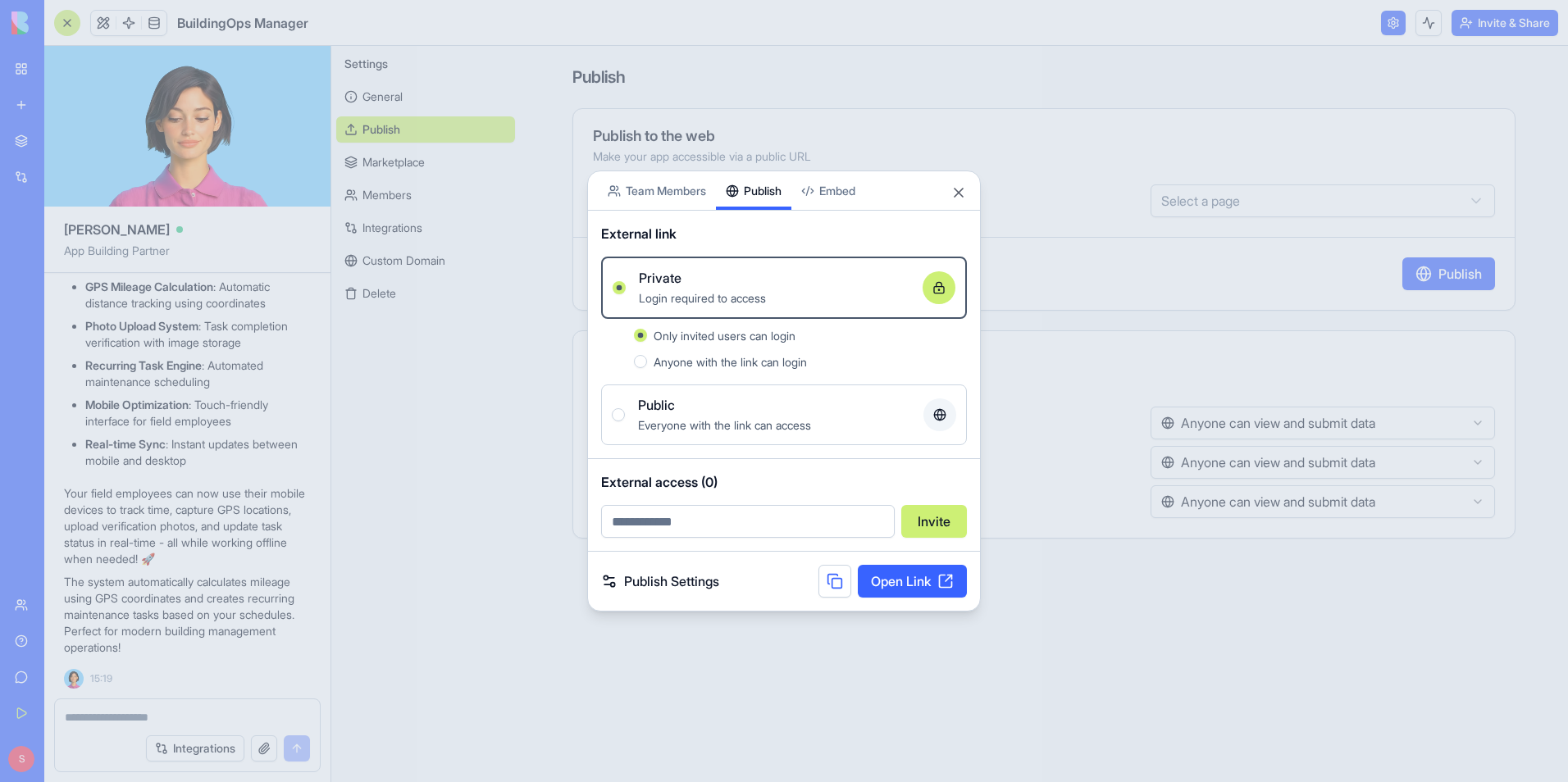
click at [741, 518] on input "email" at bounding box center [748, 520] width 293 height 32
type input "**********"
click at [927, 519] on button "Invite" at bounding box center [933, 520] width 66 height 32
click at [949, 192] on div "Share App Team Members Publish Embed" at bounding box center [784, 191] width 392 height 39
click at [826, 193] on body "BETA My Workspace New app Marketplace Integrations Recent Untitled App AI Logo …" at bounding box center [784, 391] width 1568 height 782
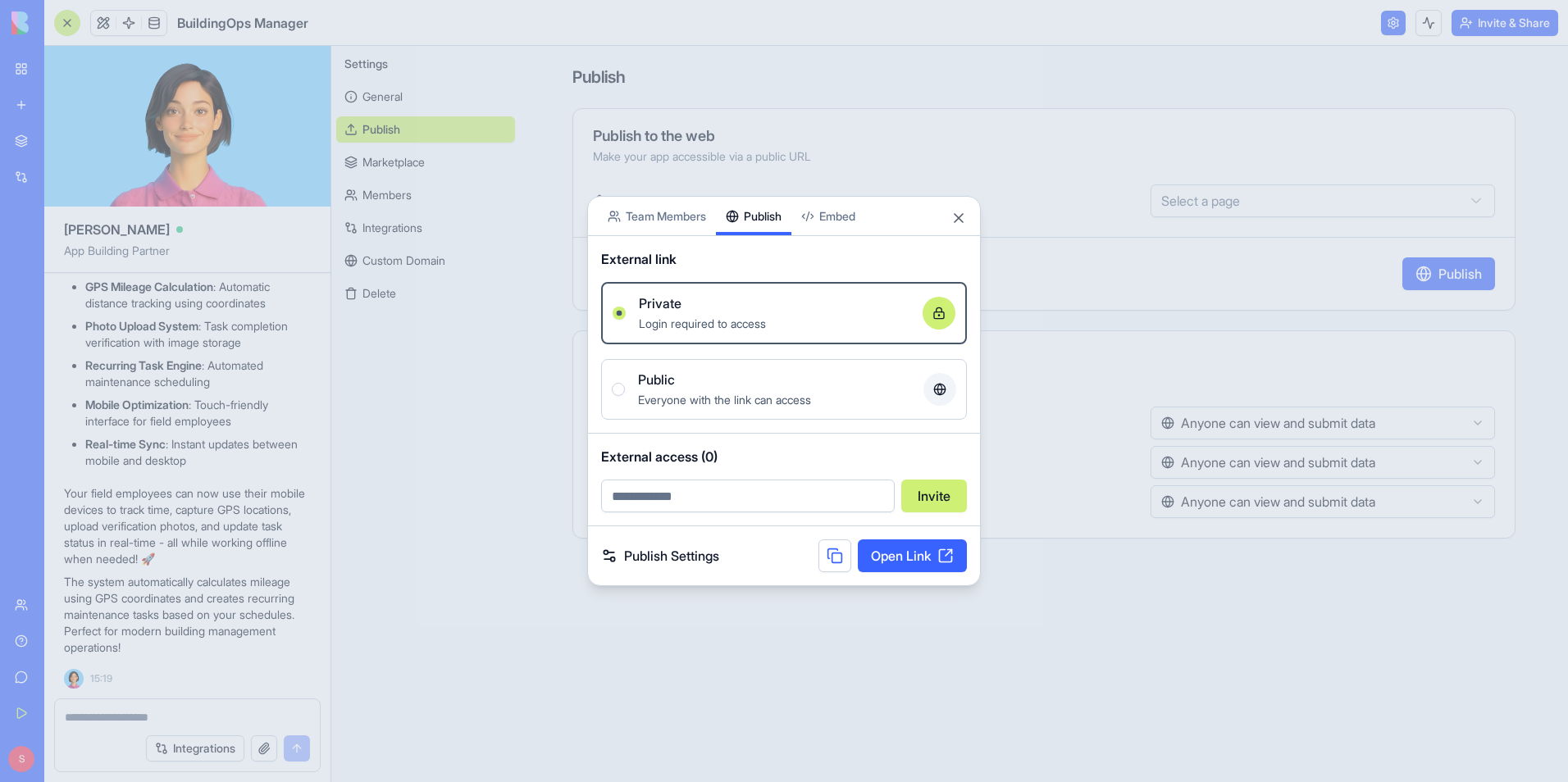
click at [760, 242] on div "Share App Team Members Publish Embed External link Private Login required to ac…" at bounding box center [784, 391] width 393 height 391
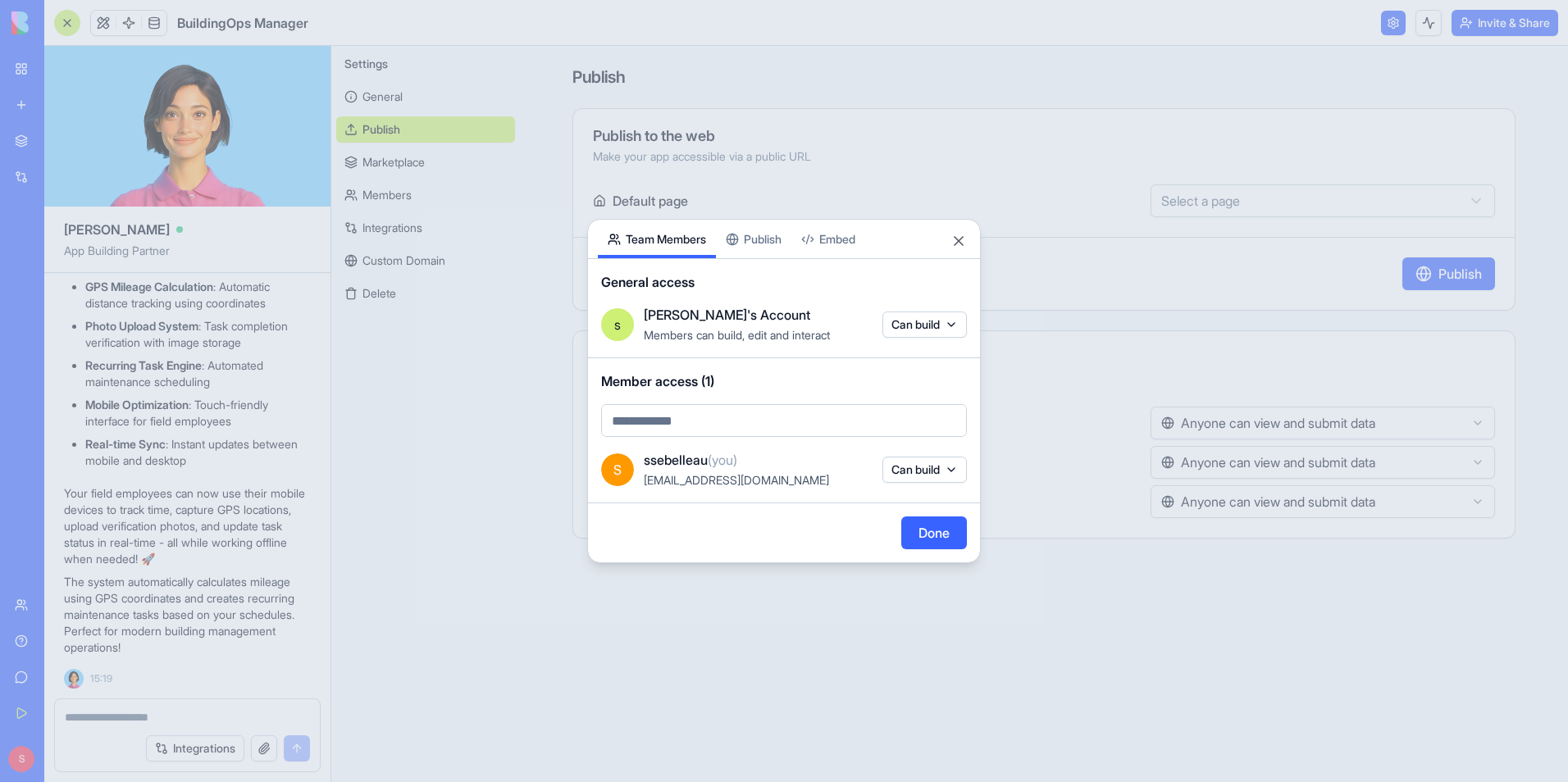
click at [675, 197] on body "BETA My Workspace New app Marketplace Integrations Recent Untitled App AI Logo …" at bounding box center [784, 391] width 1568 height 782
click at [958, 241] on button "Close" at bounding box center [958, 241] width 17 height 17
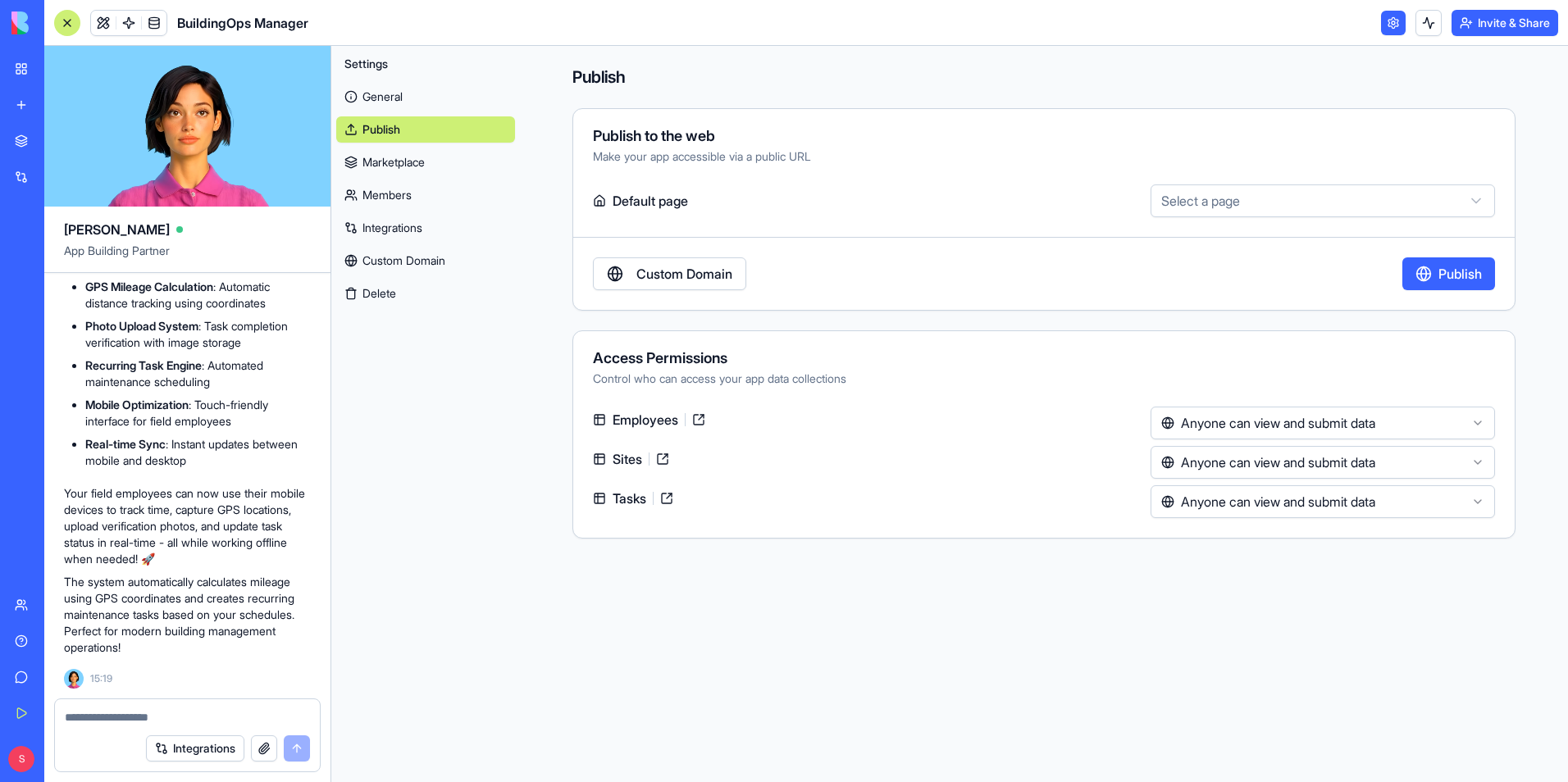
click at [1436, 272] on button "Publish" at bounding box center [1448, 274] width 93 height 32
click at [1436, 272] on button "Unpublish" at bounding box center [1452, 274] width 85 height 32
click at [427, 169] on link "Marketplace" at bounding box center [425, 162] width 179 height 26
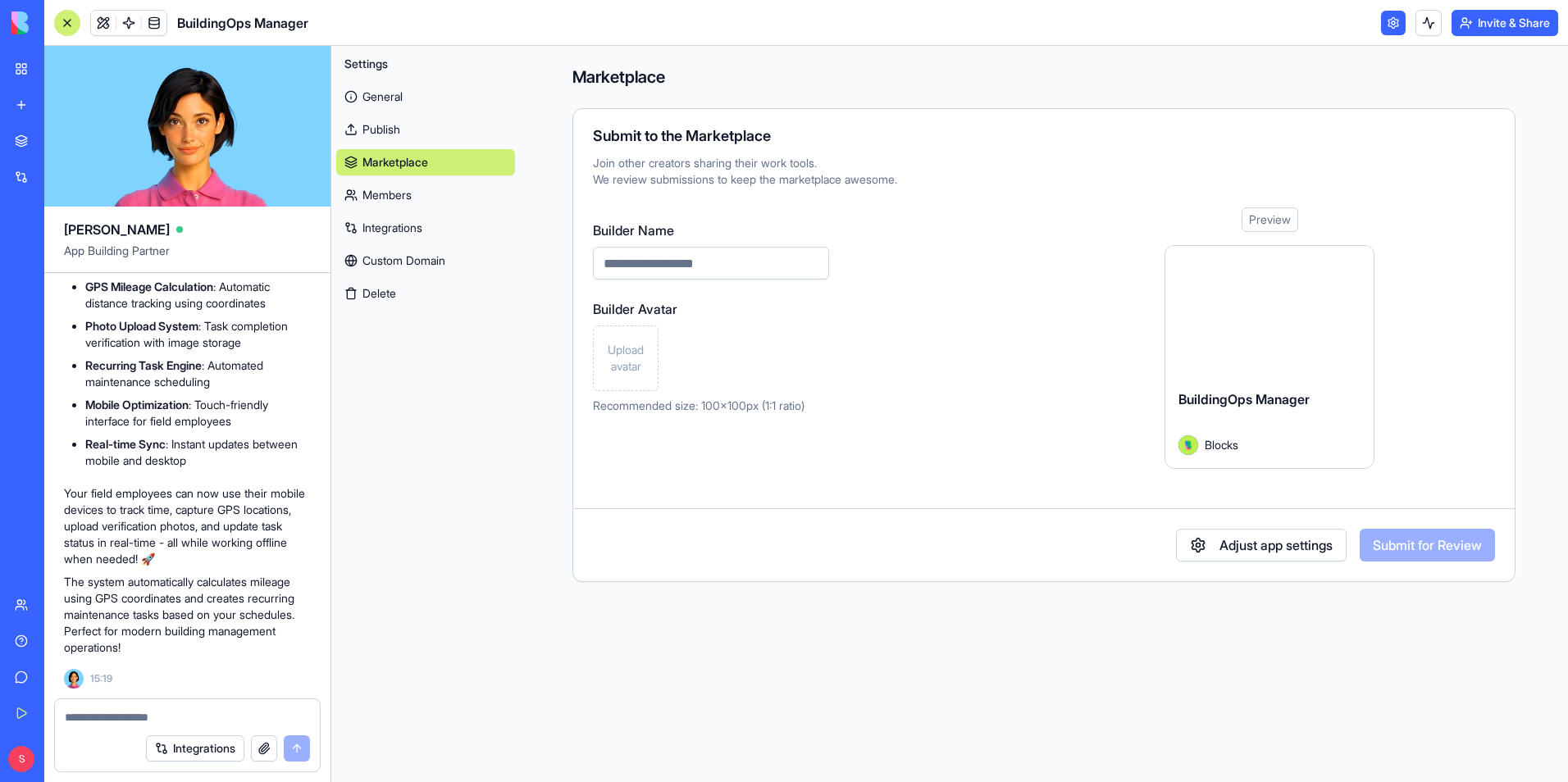
click at [418, 187] on link "Members" at bounding box center [425, 195] width 179 height 26
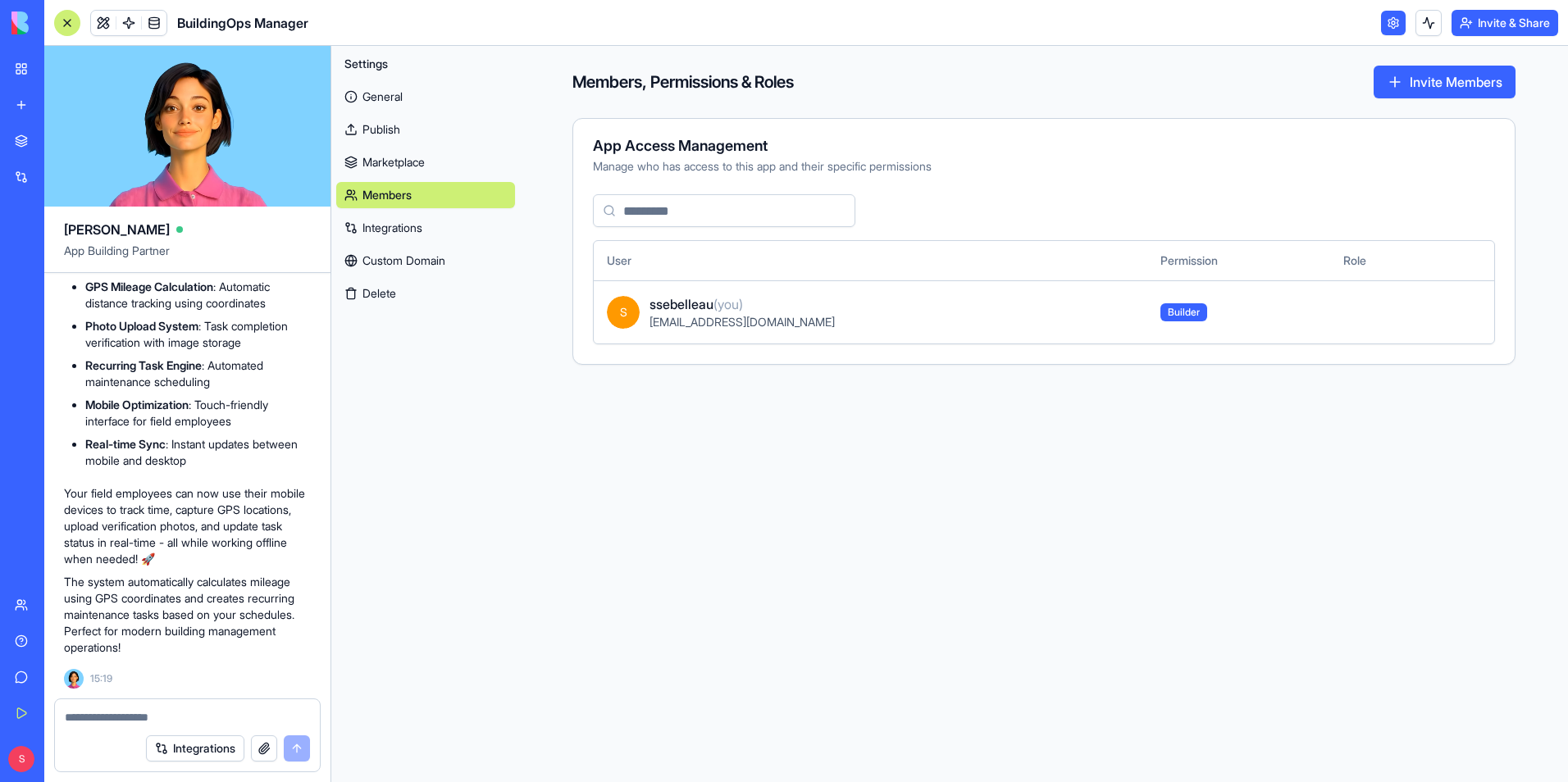
click at [412, 220] on link "Integrations" at bounding box center [425, 228] width 179 height 26
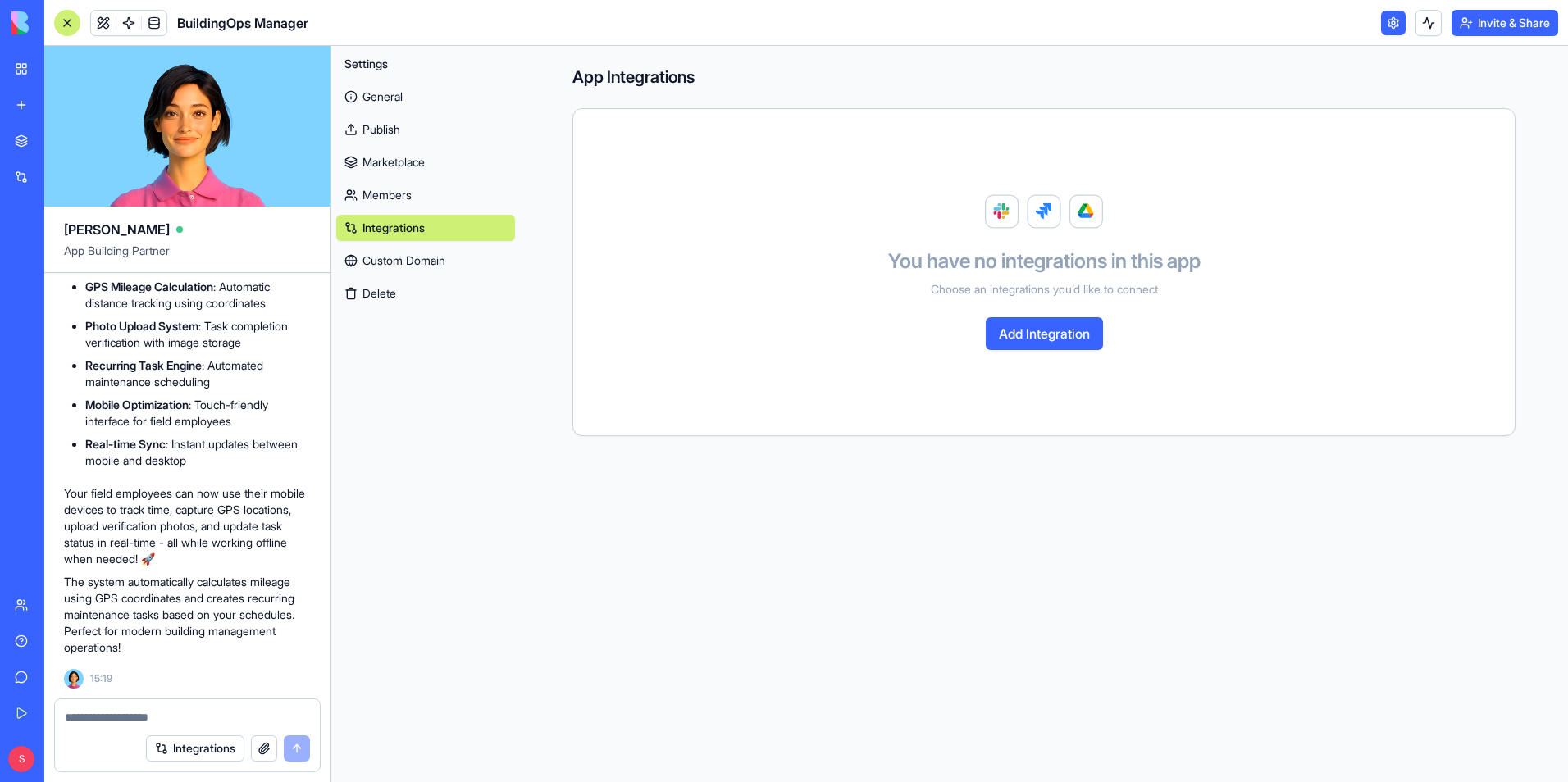
click at [380, 95] on link "General" at bounding box center [425, 96] width 179 height 26
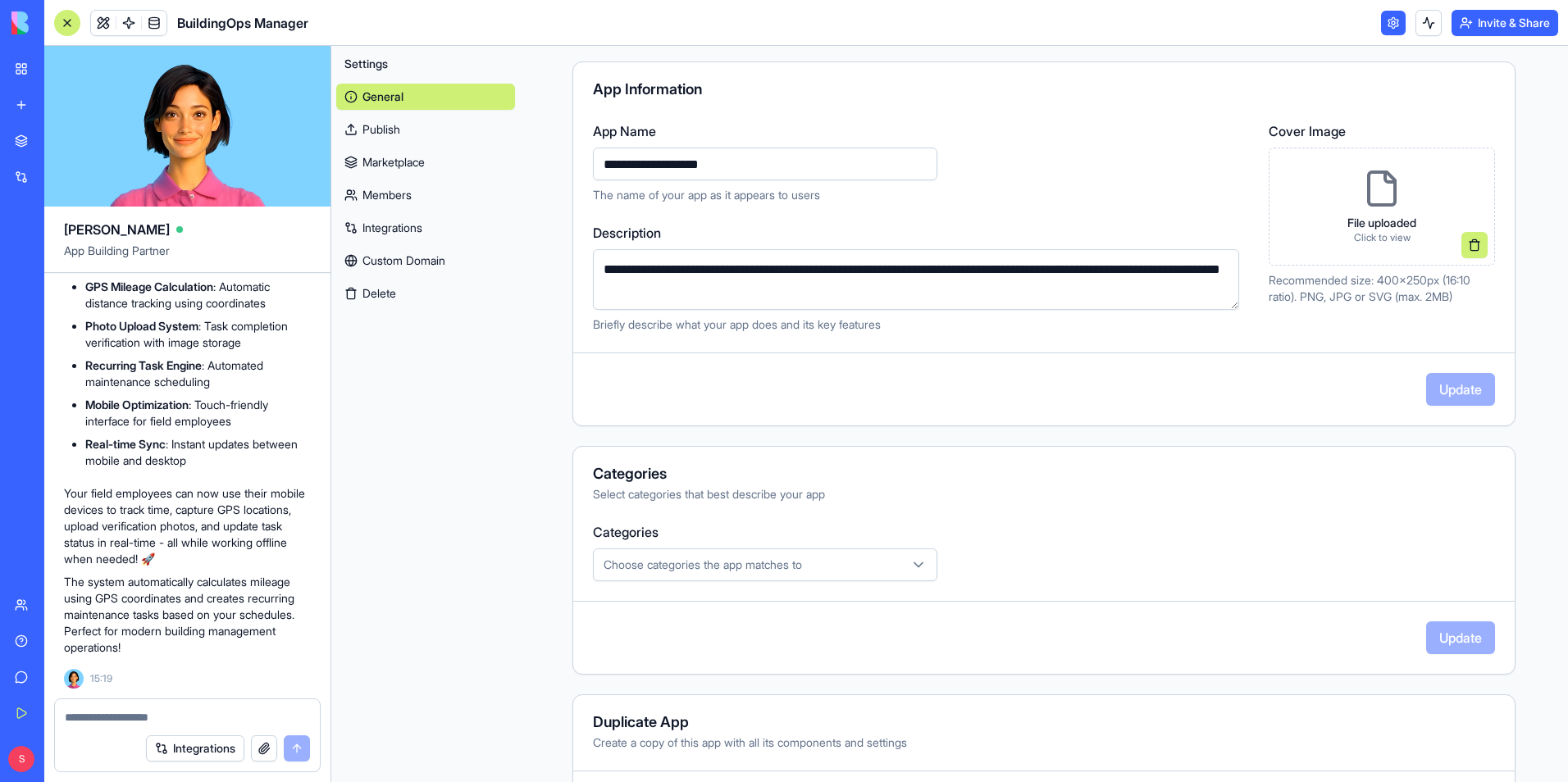
scroll to position [215, 0]
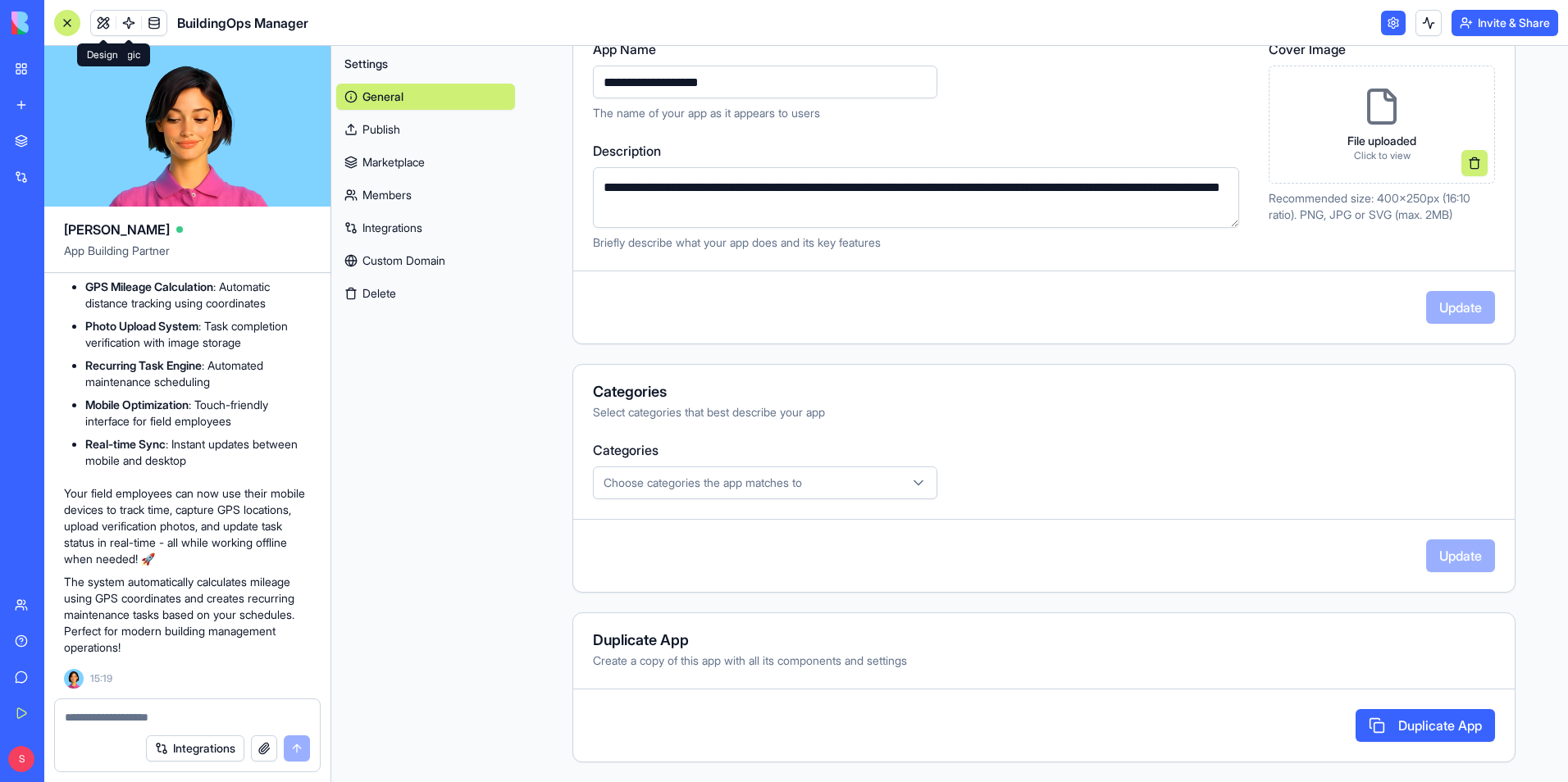
click at [102, 21] on link at bounding box center [103, 22] width 25 height 25
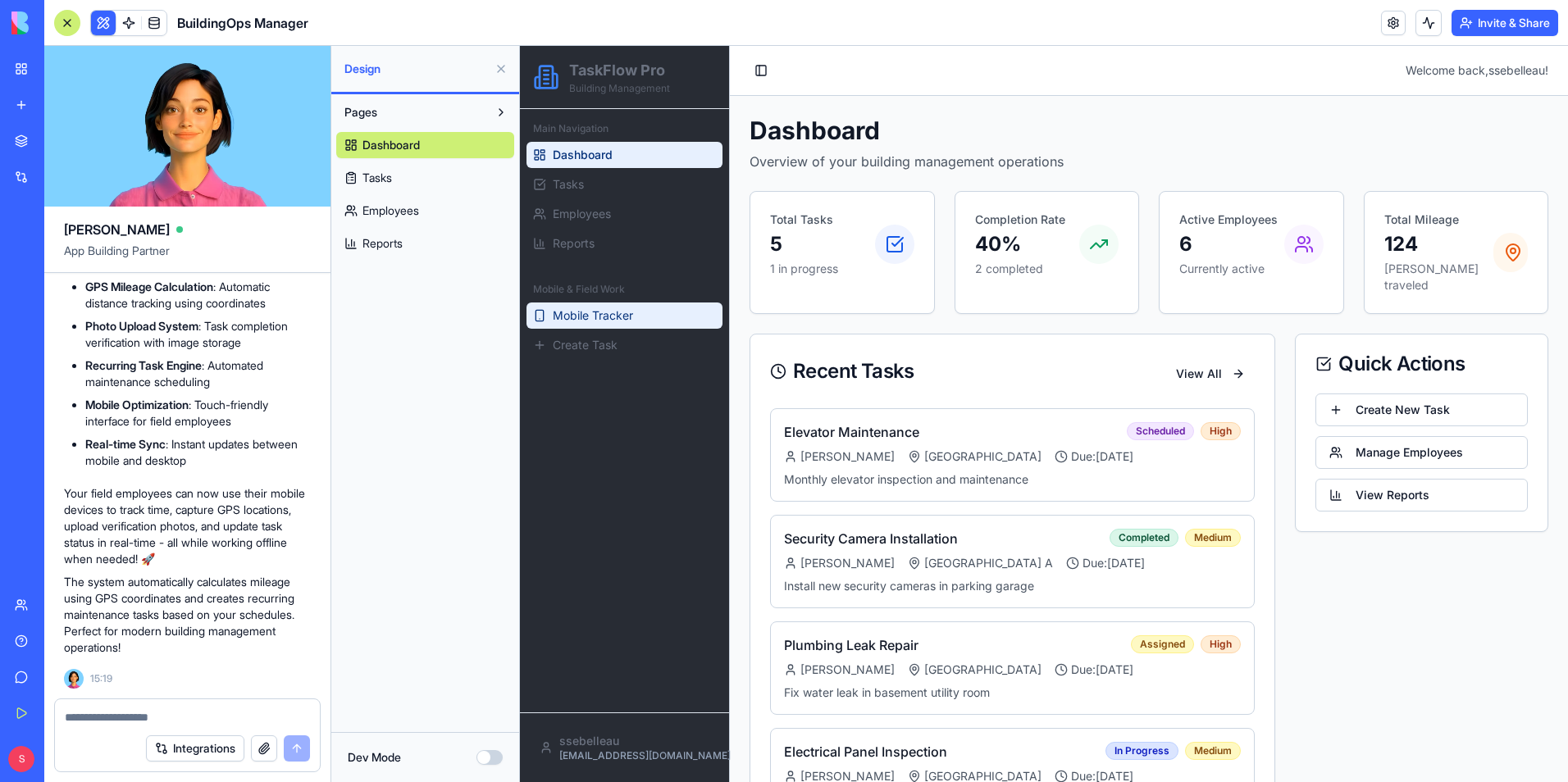
click at [621, 308] on span "Mobile Tracker" at bounding box center [593, 315] width 81 height 17
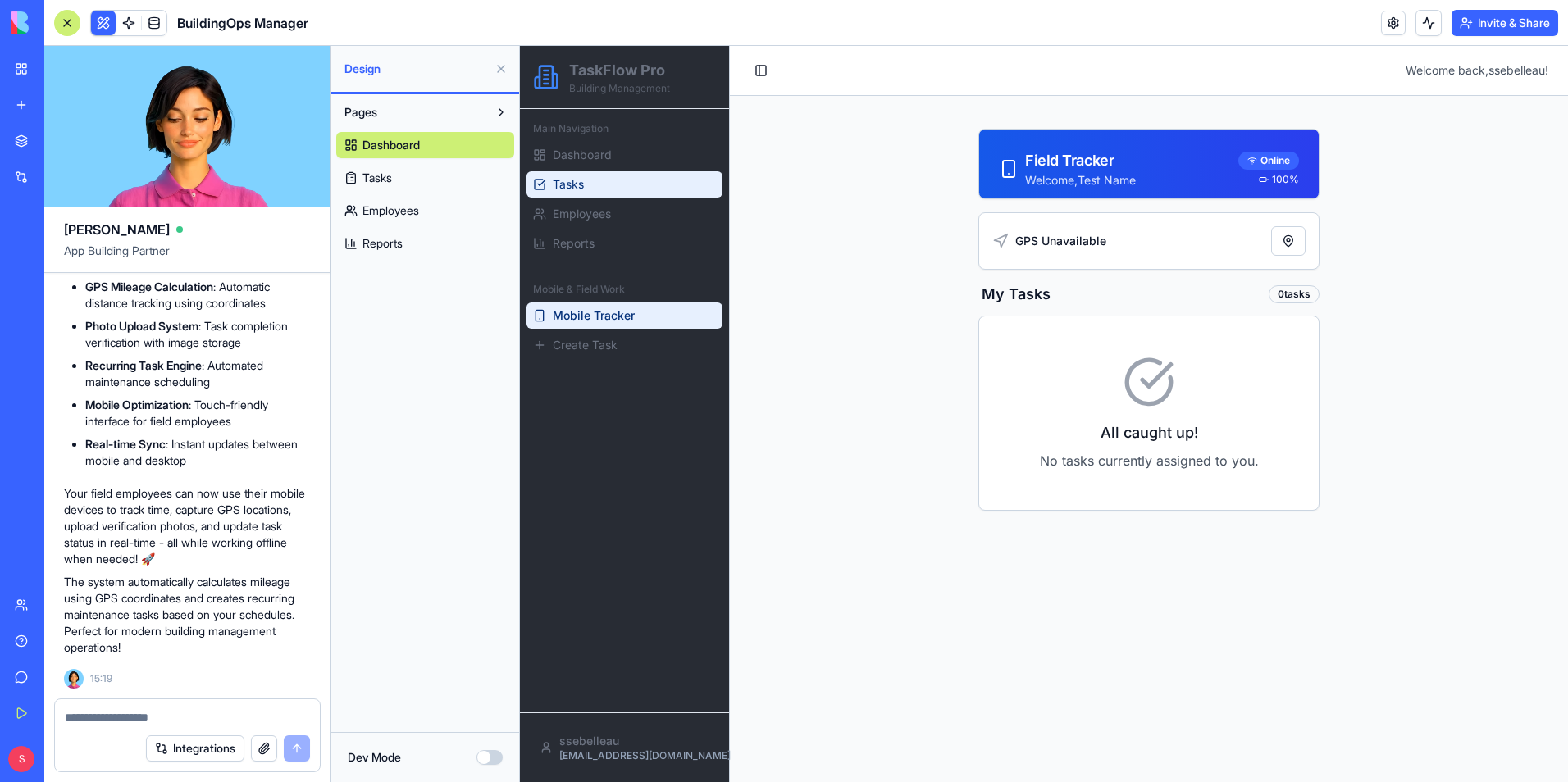
click at [589, 183] on link "Tasks" at bounding box center [623, 185] width 196 height 26
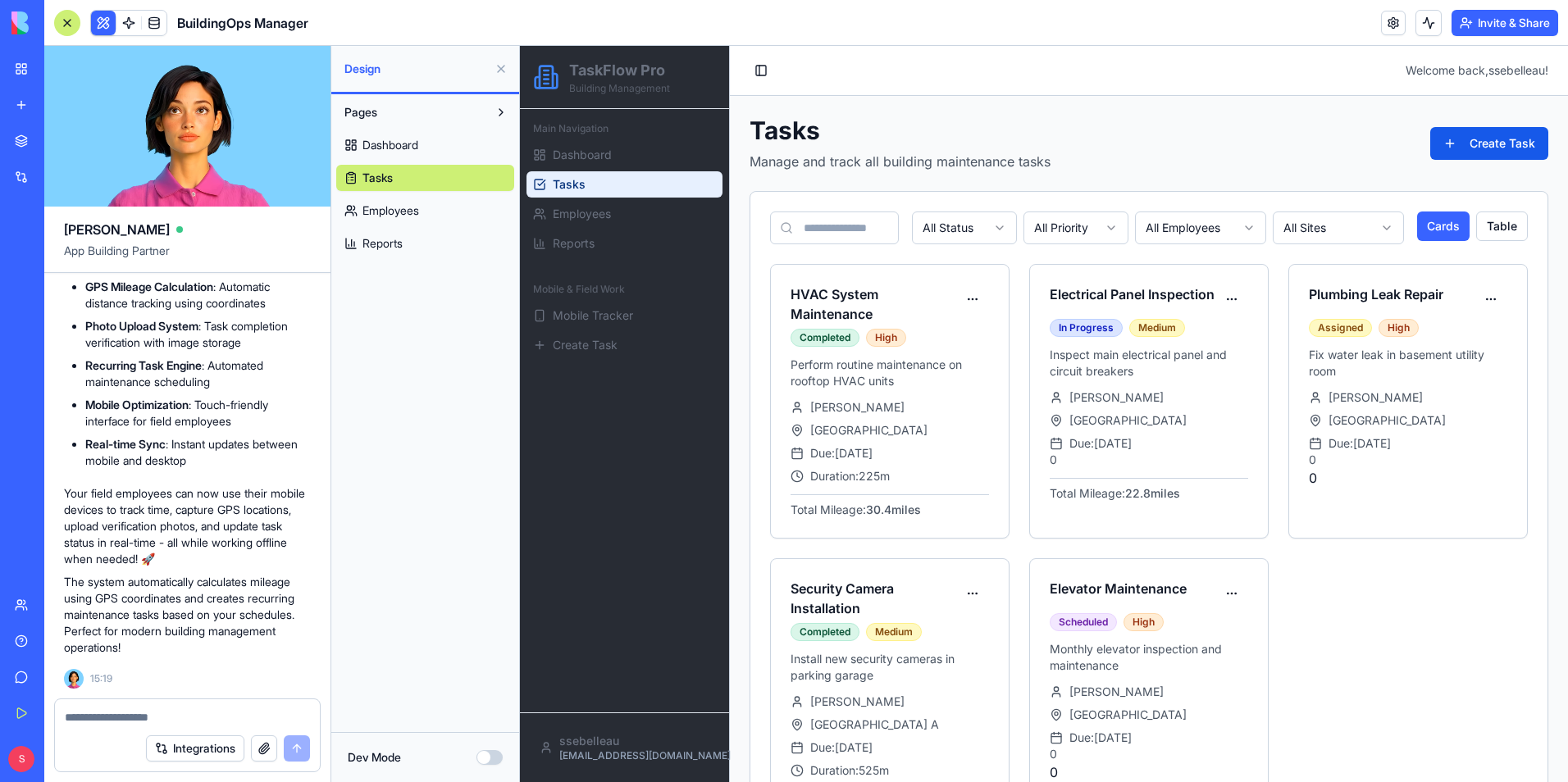
click at [1492, 29] on button "Invite & Share" at bounding box center [1504, 23] width 107 height 26
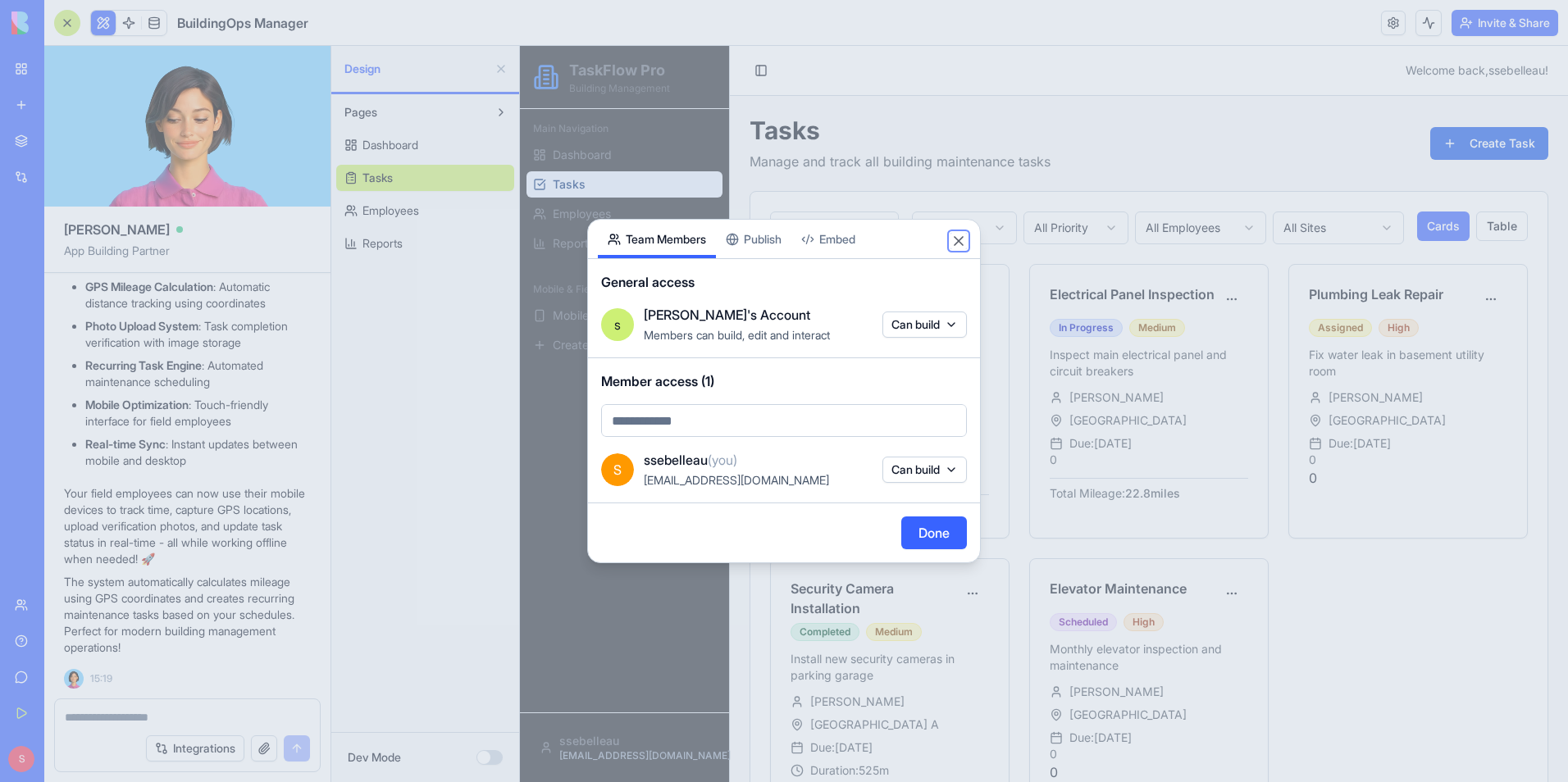
click at [965, 241] on button "Close" at bounding box center [958, 241] width 17 height 17
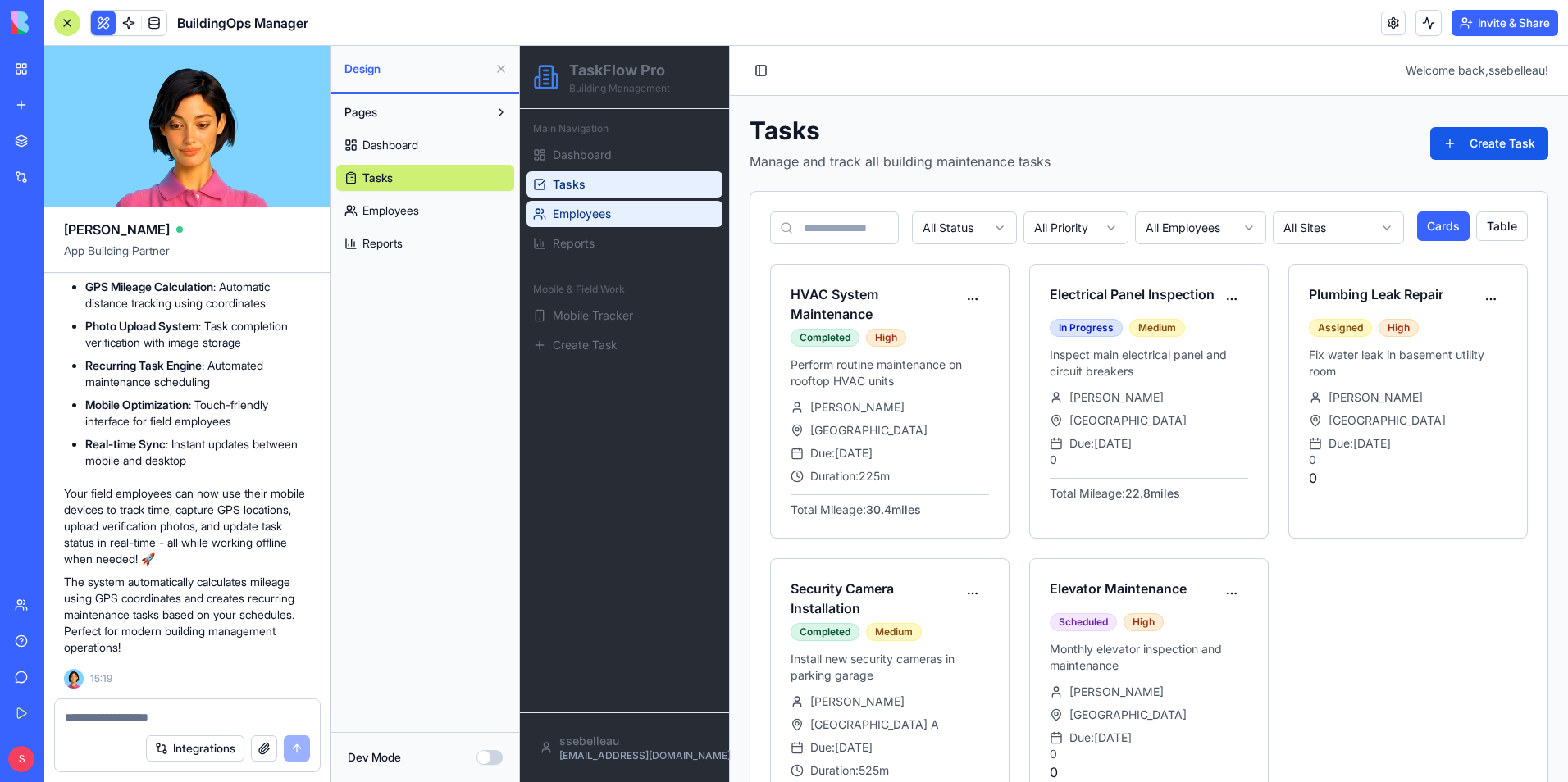
click at [613, 223] on link "Employees" at bounding box center [623, 214] width 196 height 26
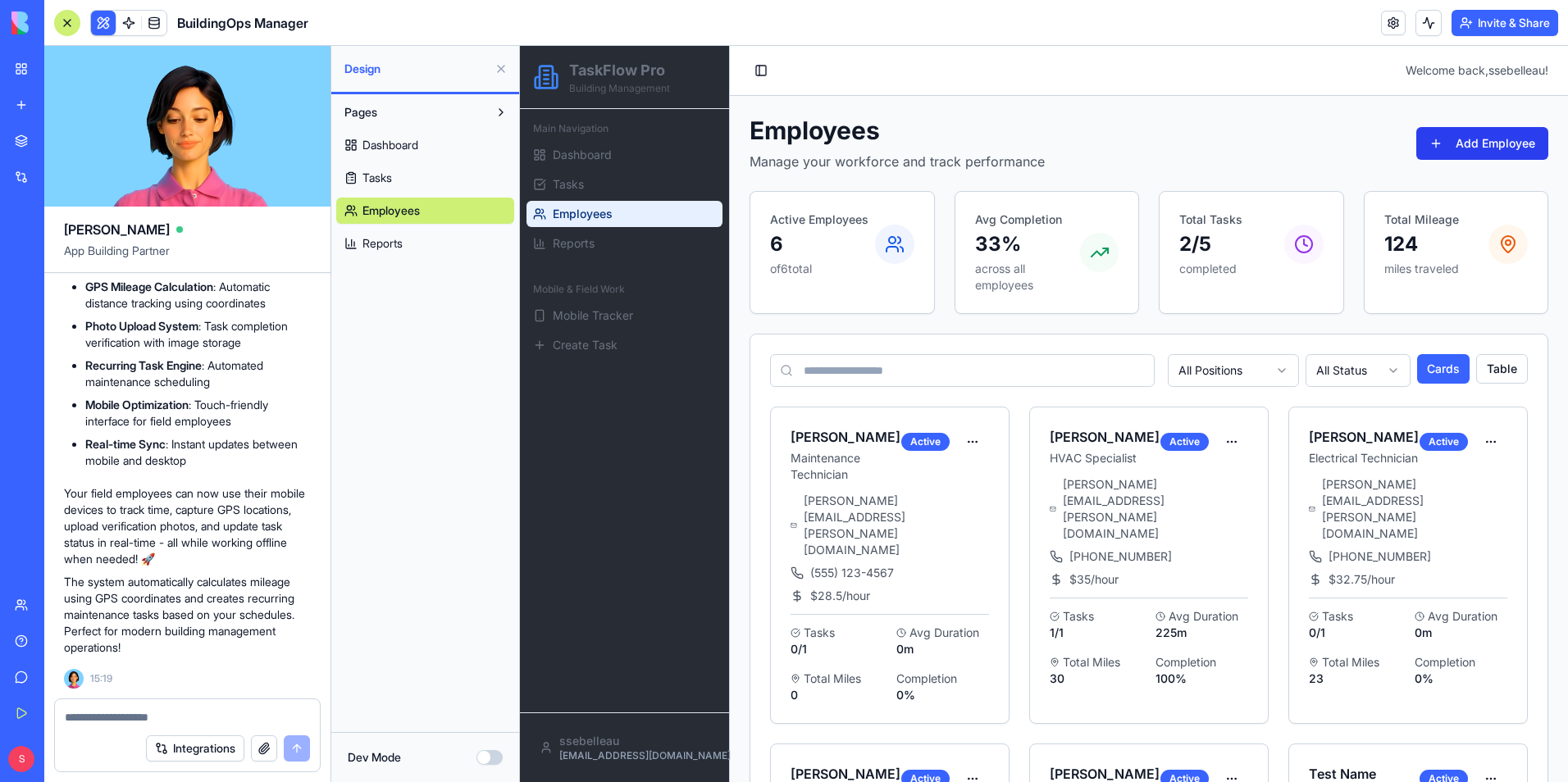
click at [1464, 149] on button "Add Employee" at bounding box center [1482, 143] width 132 height 32
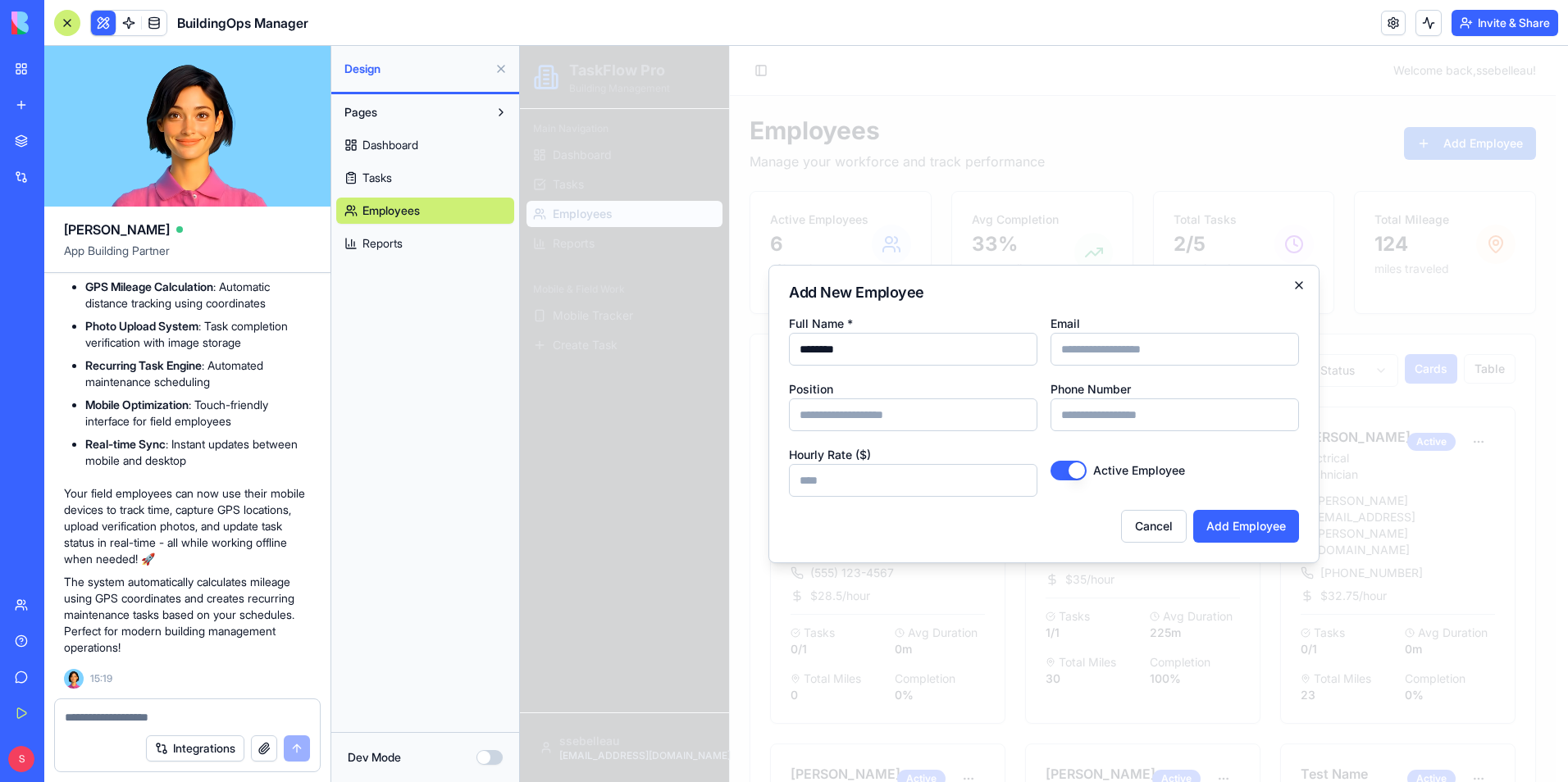
type input "********"
click at [1297, 283] on icon "button" at bounding box center [1299, 286] width 13 height 13
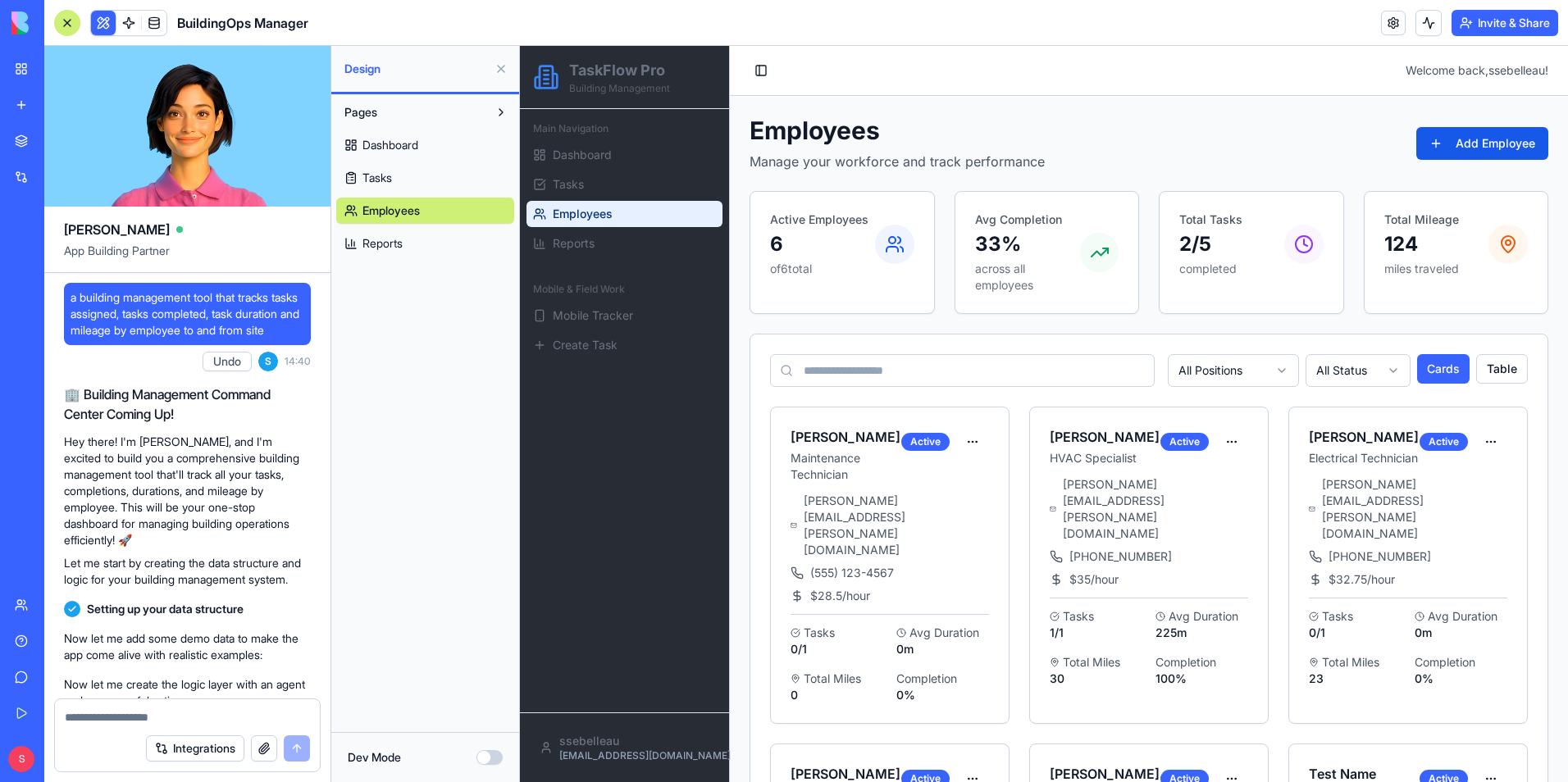
drag, startPoint x: 136, startPoint y: 327, endPoint x: 116, endPoint y: 364, distance: 42.1
click at [116, 364] on div "a building management tool that tracks tasks assigned, tasks completed, task du…" at bounding box center [187, 330] width 247 height 96
drag, startPoint x: 116, startPoint y: 364, endPoint x: 117, endPoint y: 377, distance: 13.0
click at [114, 378] on div "a building management tool that tracks tasks assigned, tasks completed, task du…" at bounding box center [187, 330] width 247 height 96
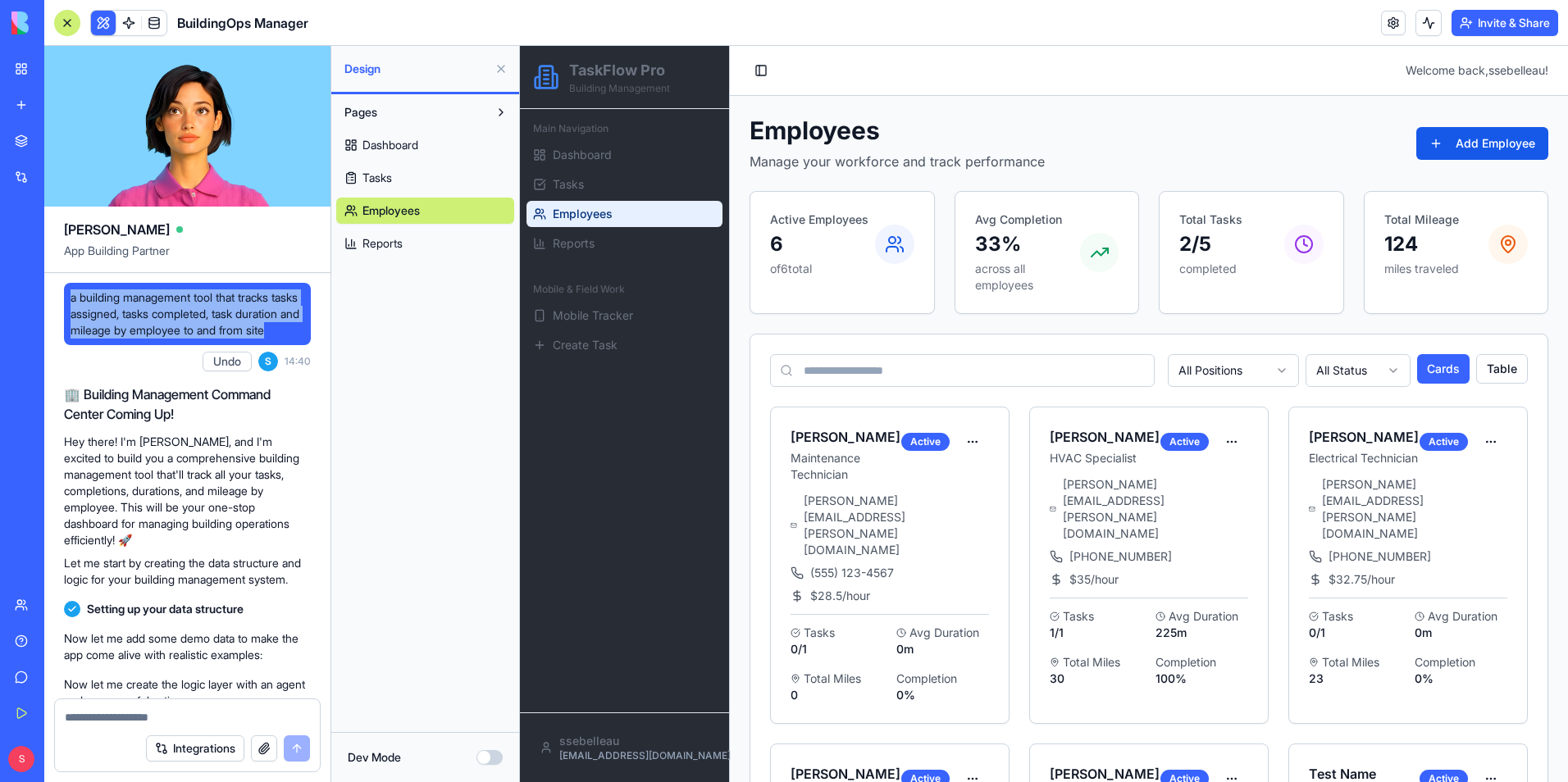
drag, startPoint x: 128, startPoint y: 344, endPoint x: 68, endPoint y: 296, distance: 76.8
click at [68, 296] on div "a building management tool that tracks tasks assigned, tasks completed, task du…" at bounding box center [187, 314] width 247 height 62
copy span "a building management tool that tracks tasks assigned, tasks completed, task du…"
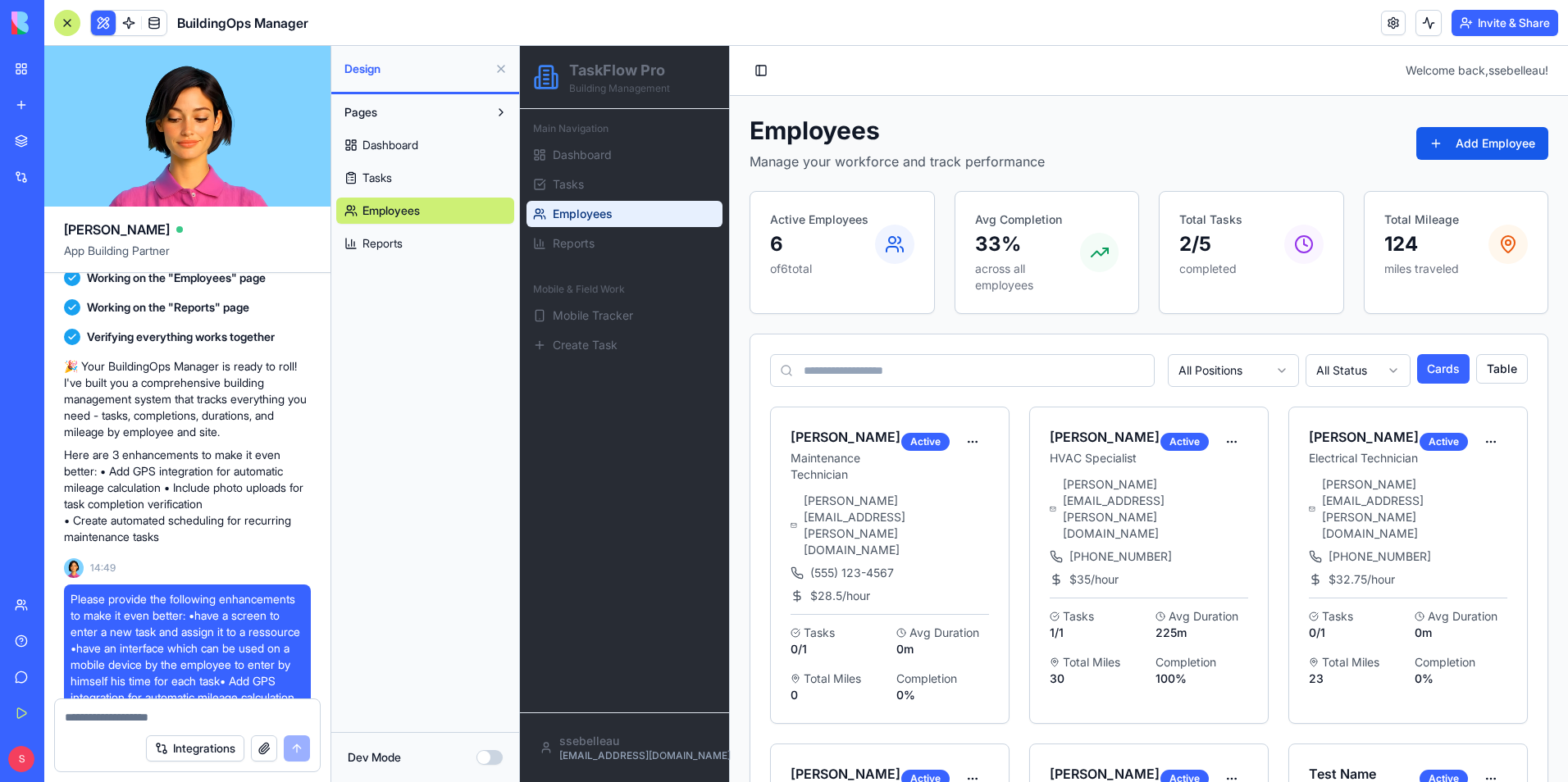
scroll to position [902, 0]
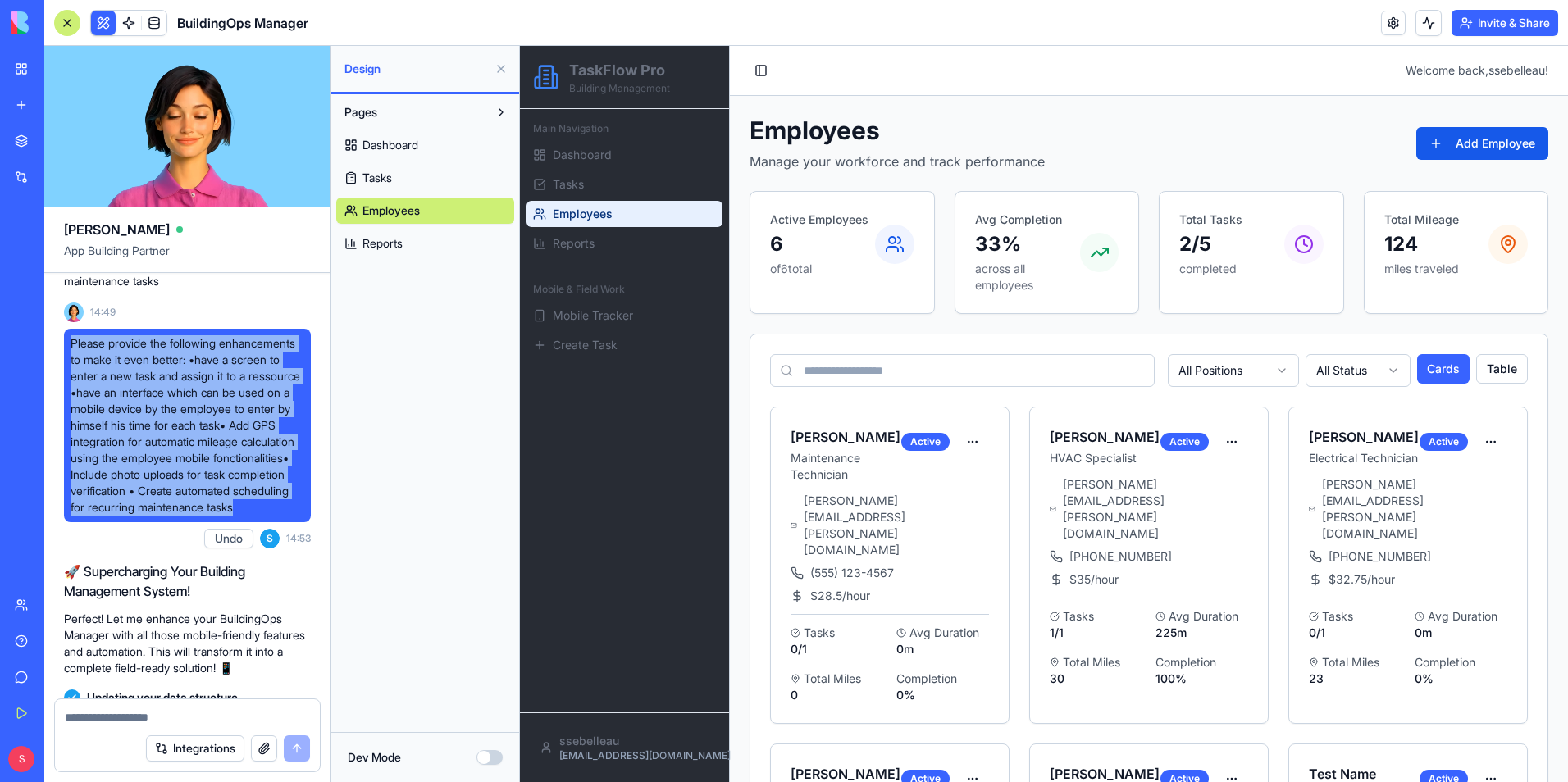
drag, startPoint x: 252, startPoint y: 537, endPoint x: 74, endPoint y: 352, distance: 256.7
click at [74, 352] on span "Please provide the following enhancements to make it even better: •have a scree…" at bounding box center [187, 425] width 234 height 180
copy span "Please provide the following enhancements to make it even better: •have a scree…"
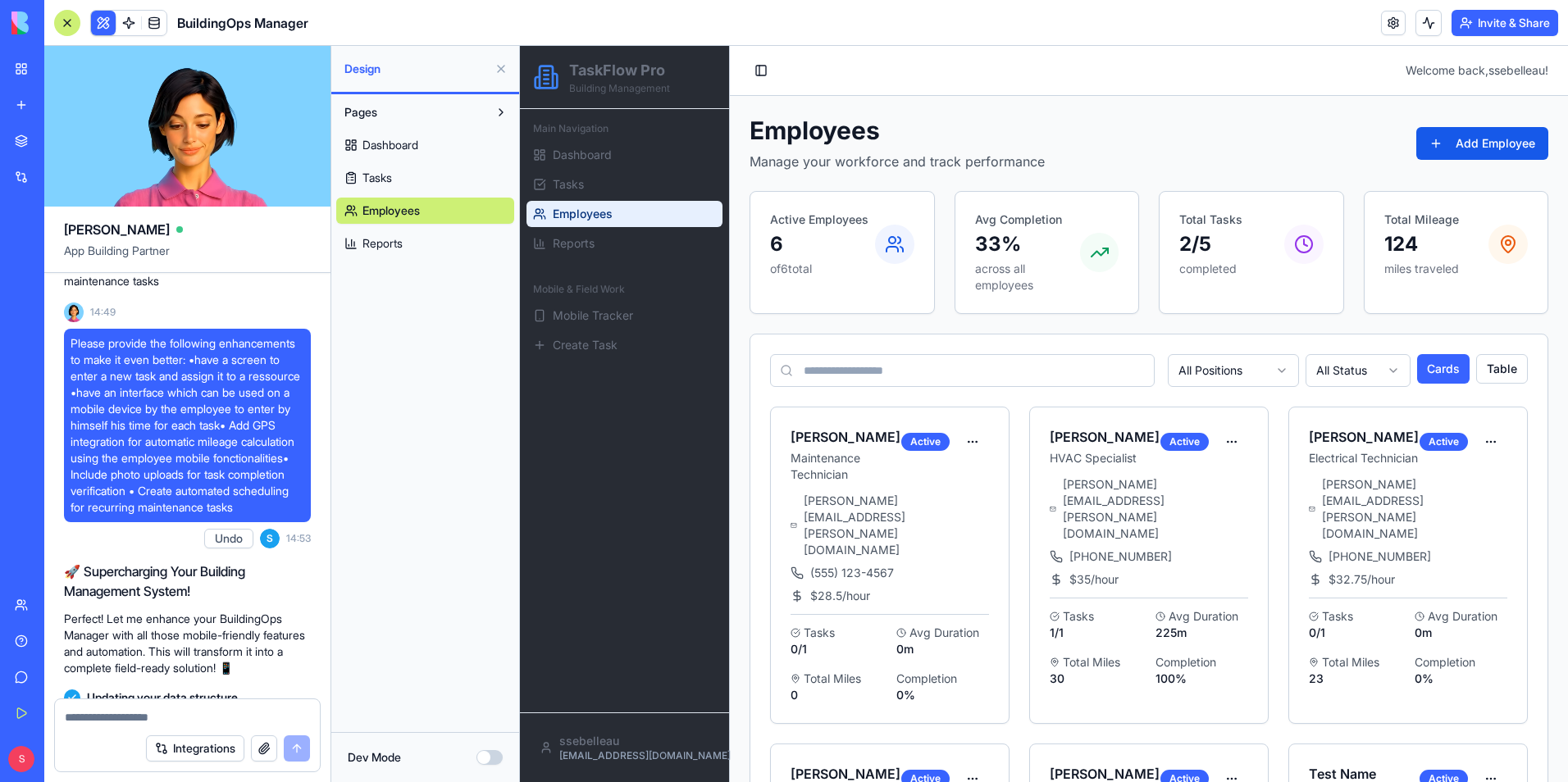
click at [400, 340] on div "Pages Dashboard Tasks Employees Reports" at bounding box center [425, 414] width 187 height 638
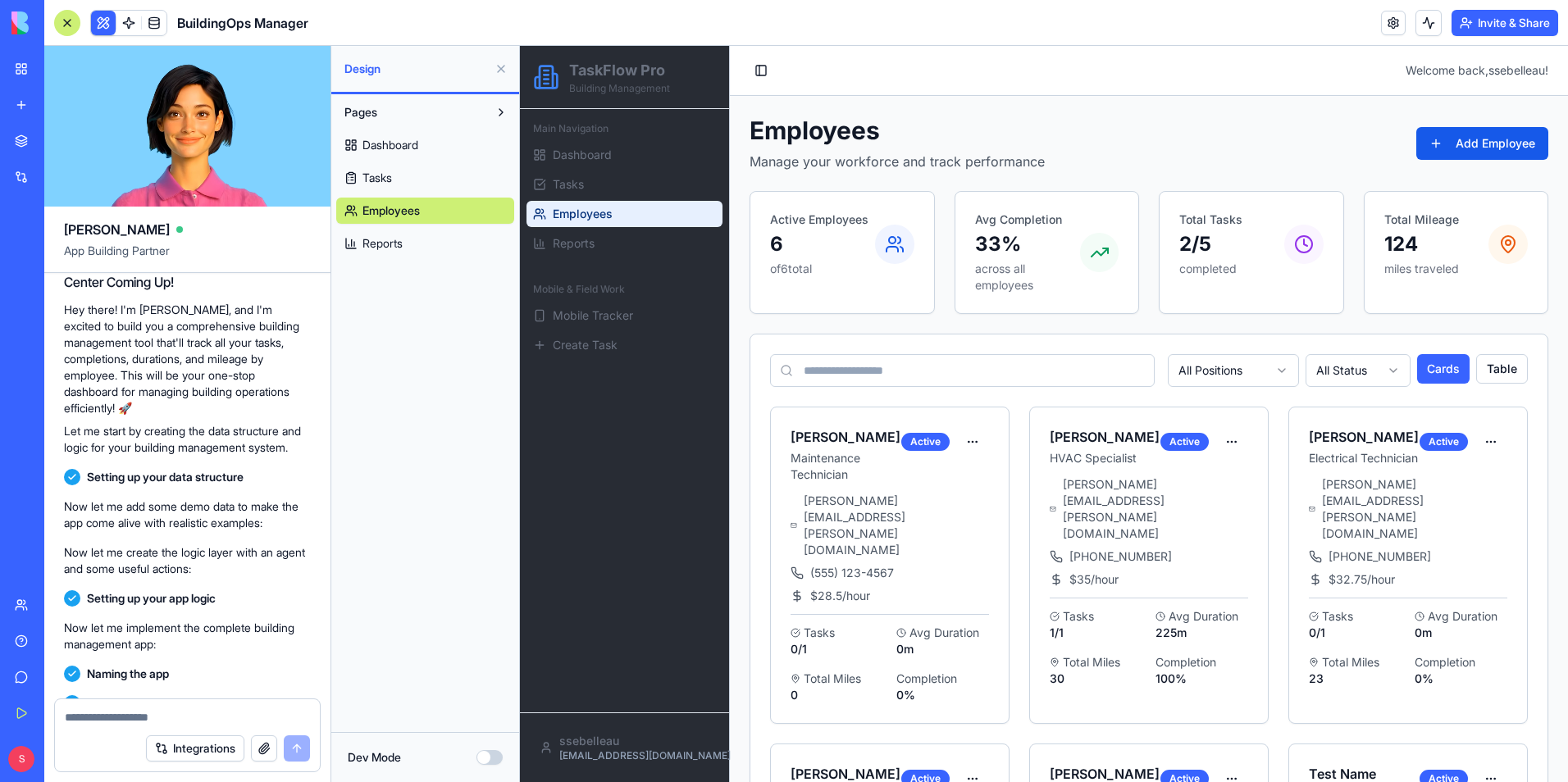
scroll to position [0, 0]
